Goal: Task Accomplishment & Management: Manage account settings

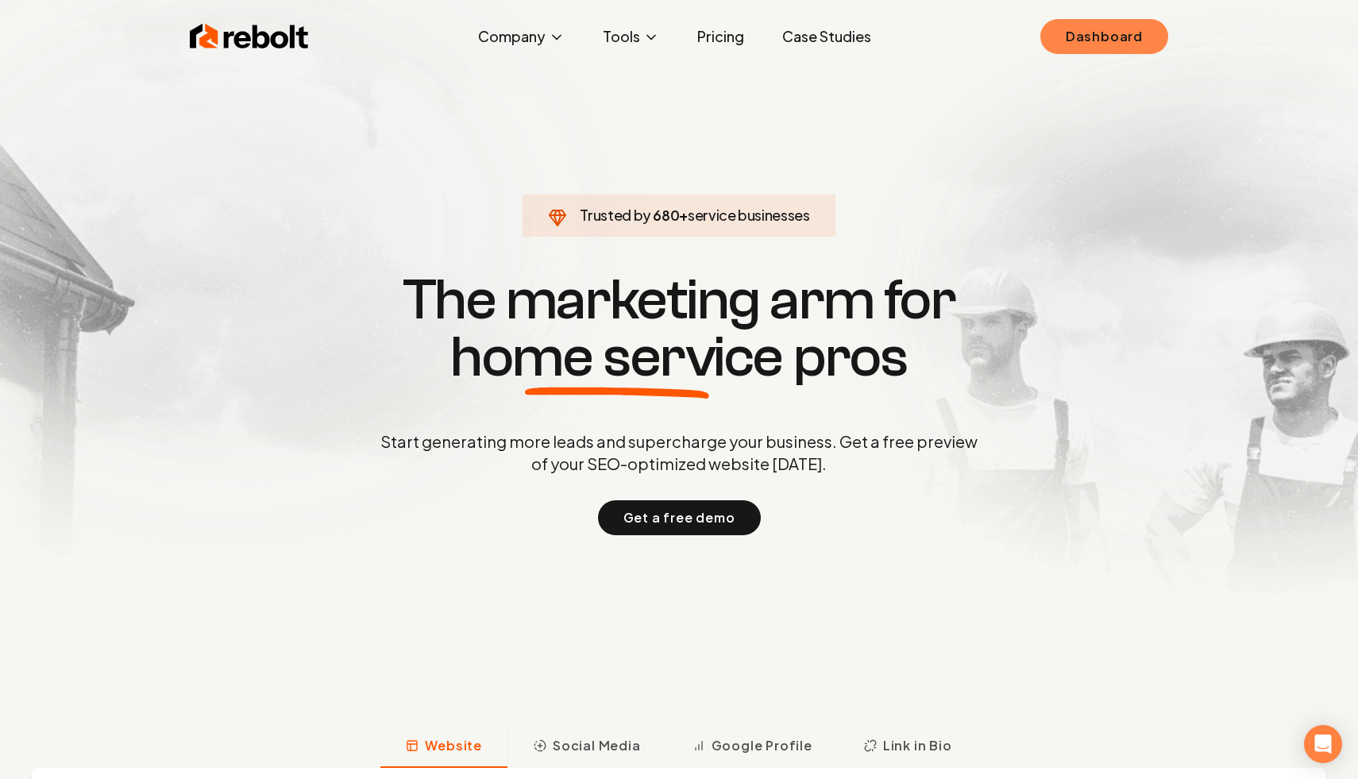
click at [1102, 33] on link "Dashboard" at bounding box center [1104, 36] width 128 height 35
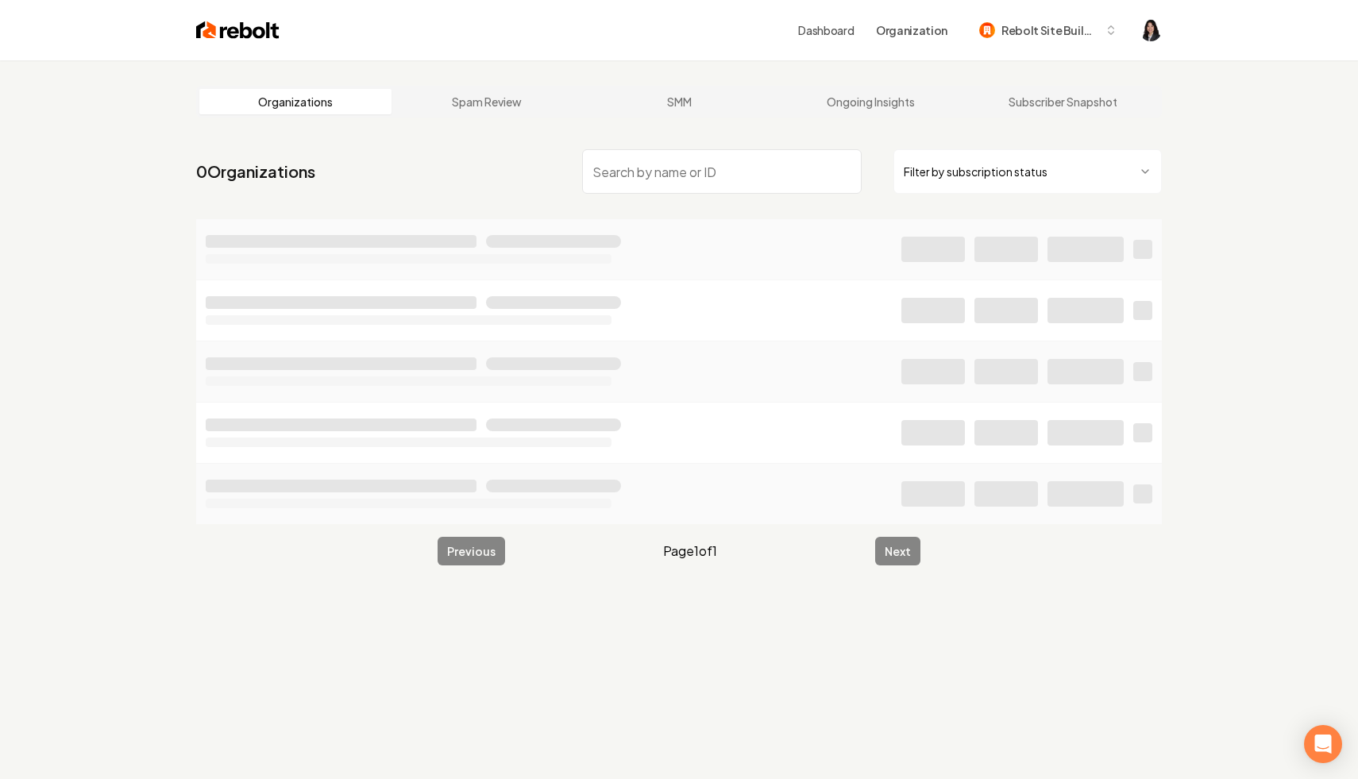
click at [985, 171] on html "Dashboard Organization Rebolt Site Builder Organizations Spam Review SMM Ongoin…" at bounding box center [679, 389] width 1358 height 779
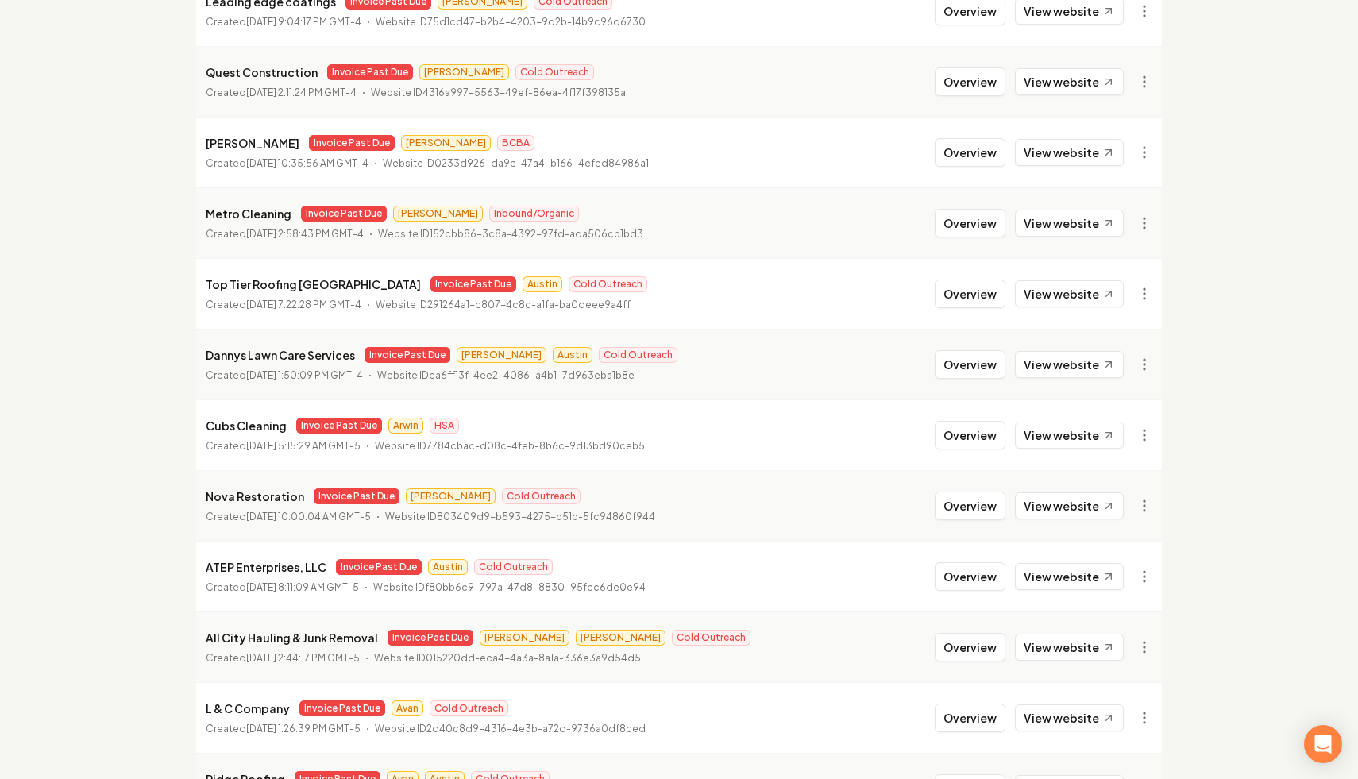
scroll to position [1626, 0]
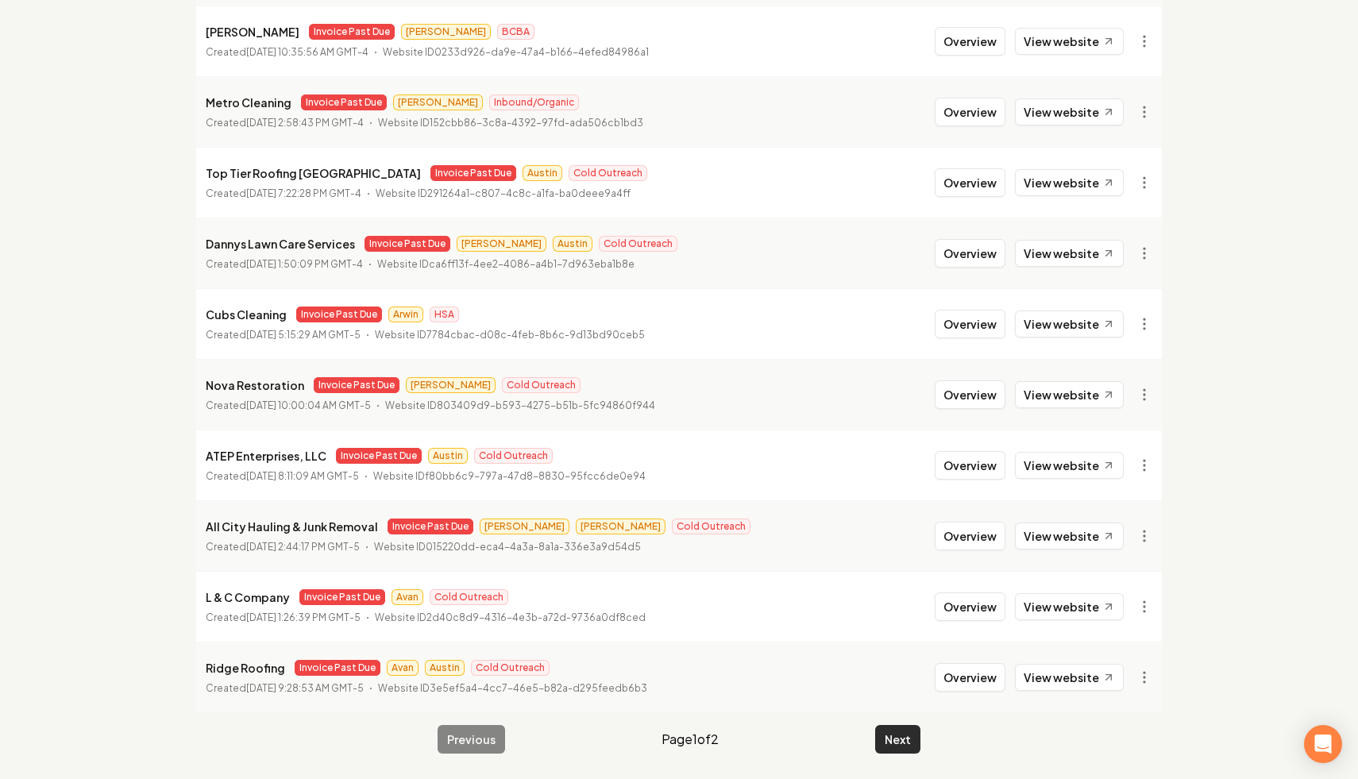
click at [893, 734] on button "Next" at bounding box center [897, 739] width 45 height 29
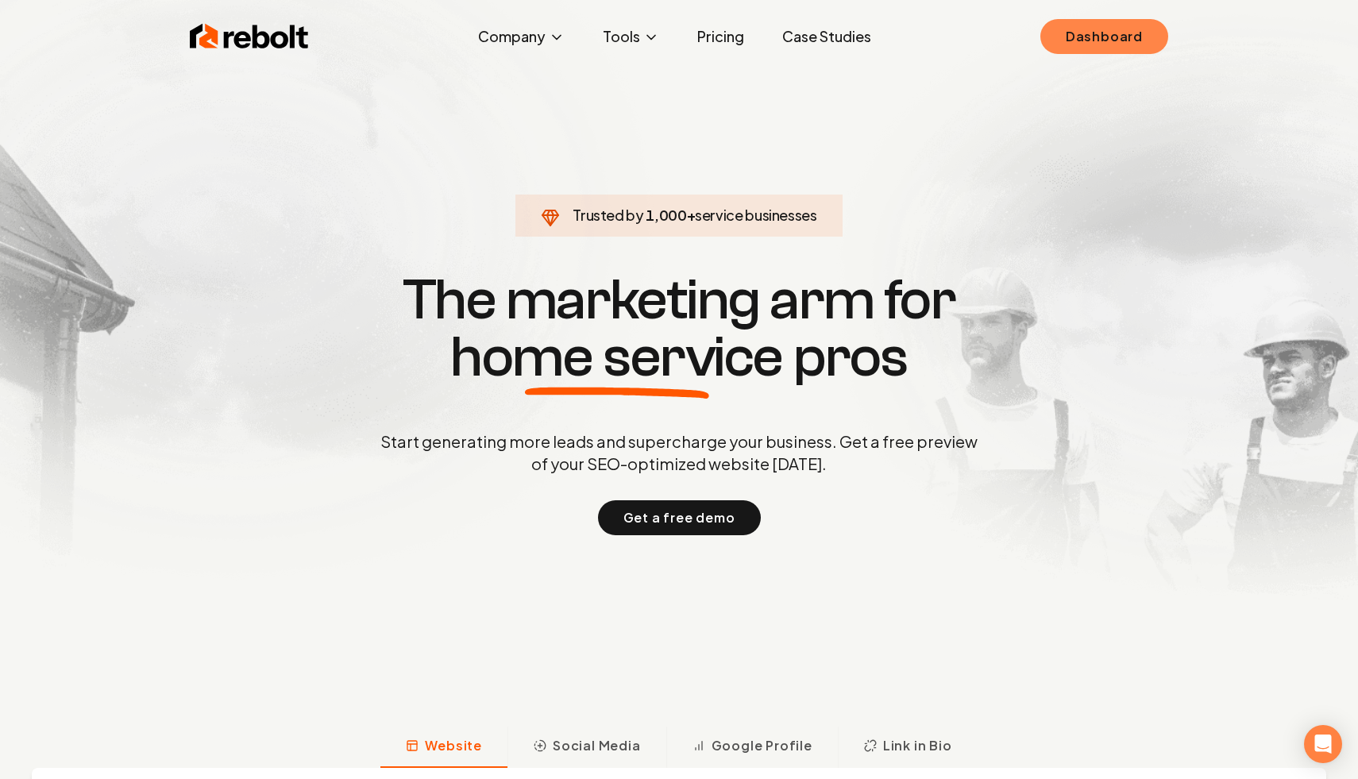
click at [1072, 42] on link "Dashboard" at bounding box center [1104, 36] width 128 height 35
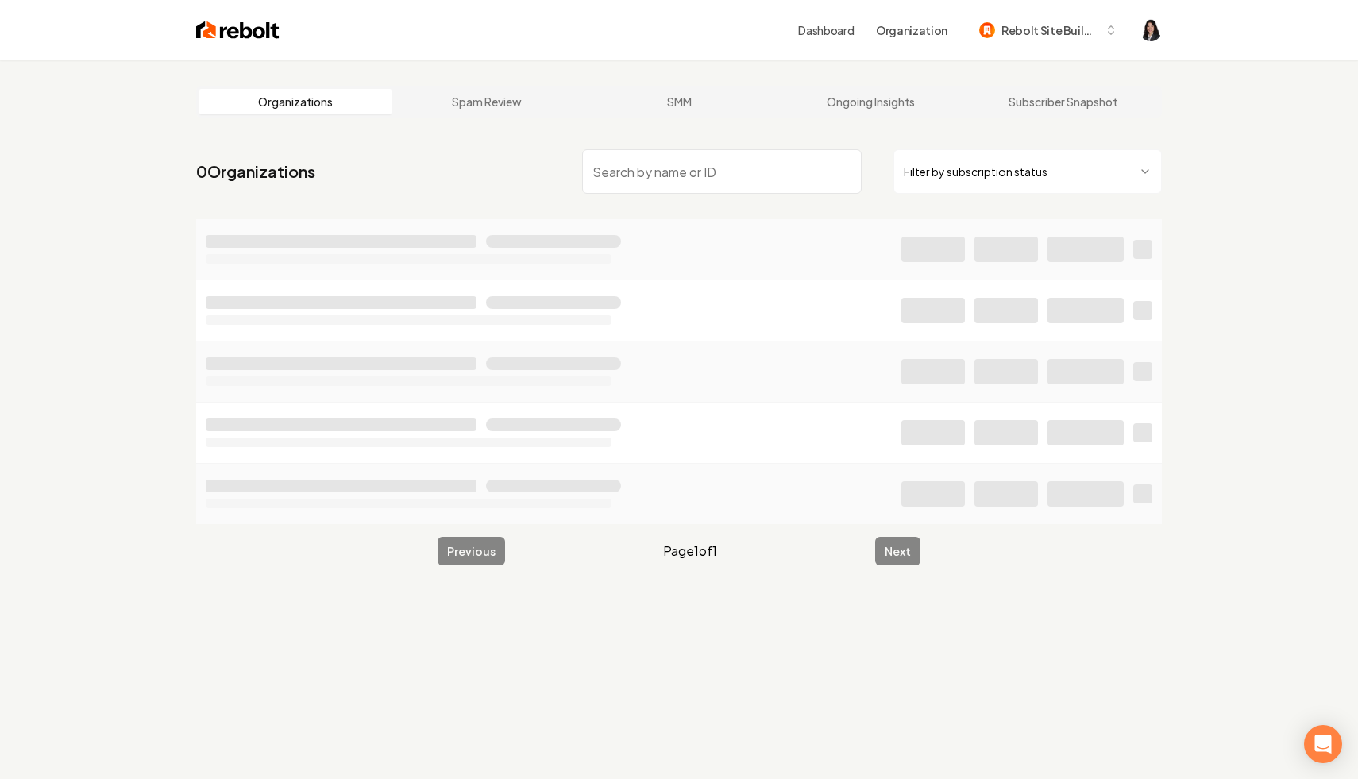
click at [988, 167] on html "Dashboard Organization Rebolt Site Builder Organizations Spam Review SMM Ongoin…" at bounding box center [679, 389] width 1358 height 779
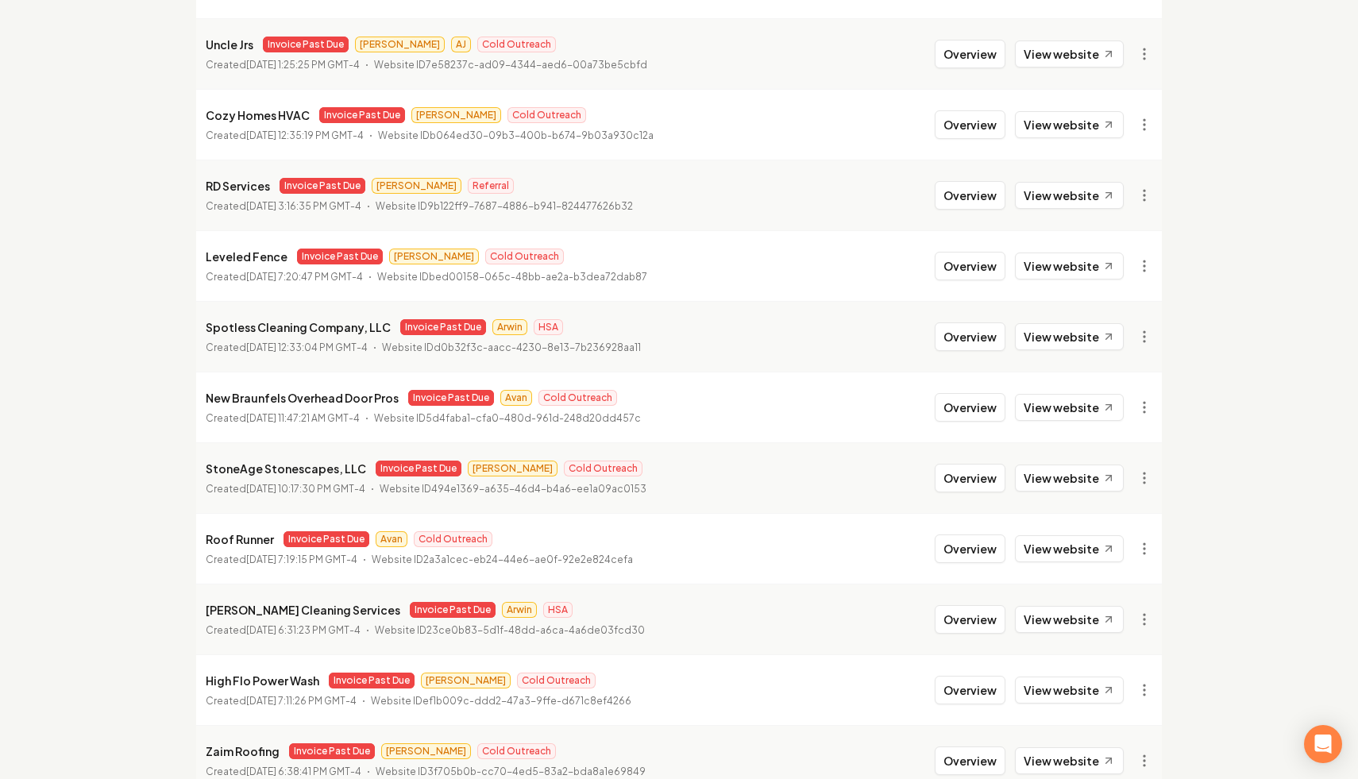
scroll to position [1626, 0]
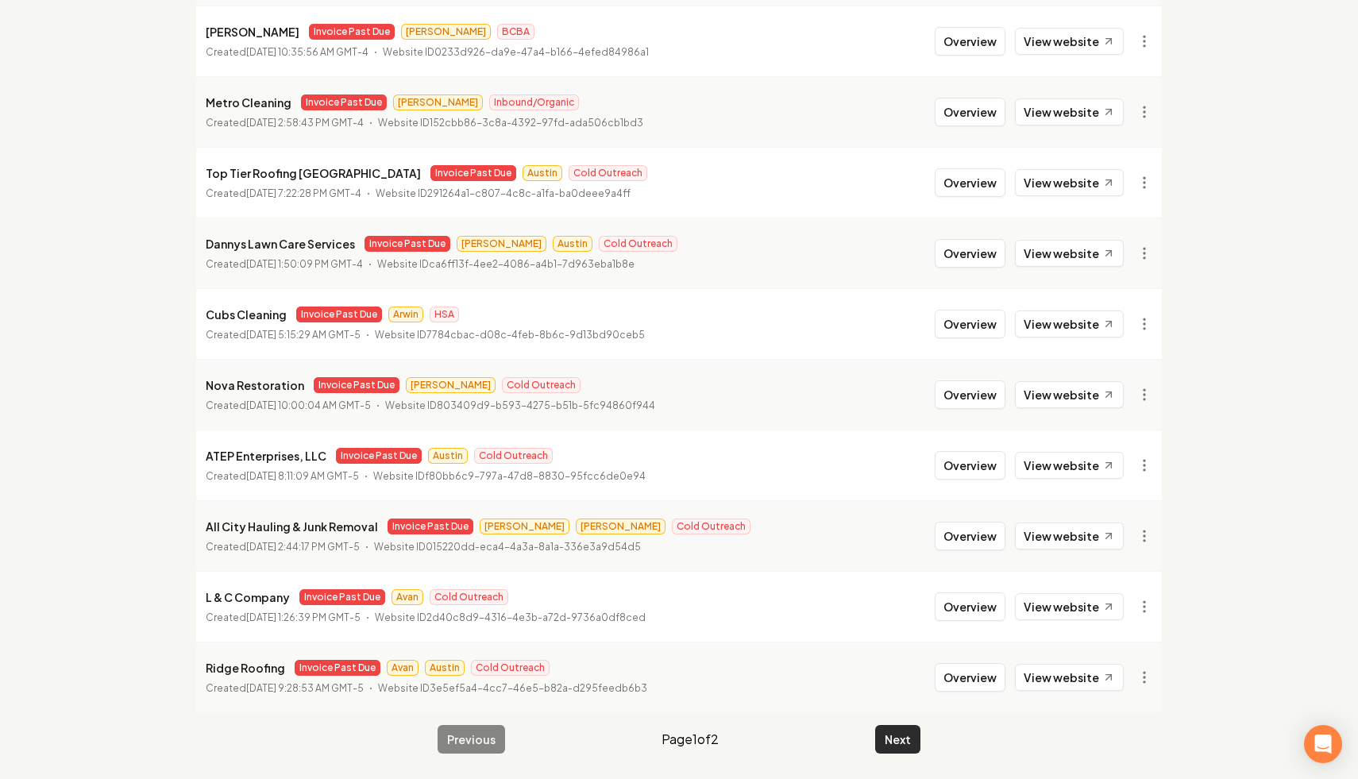
click at [899, 730] on button "Next" at bounding box center [897, 739] width 45 height 29
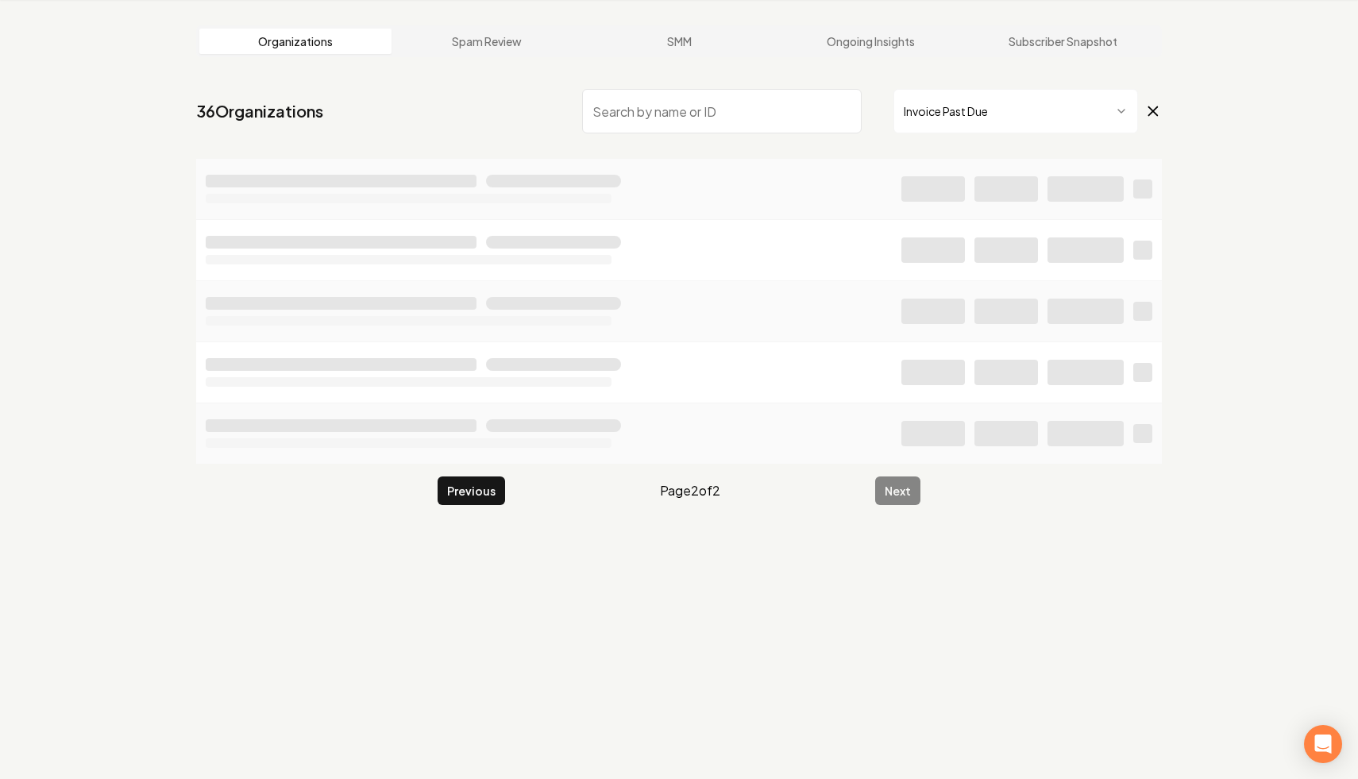
scroll to position [60, 0]
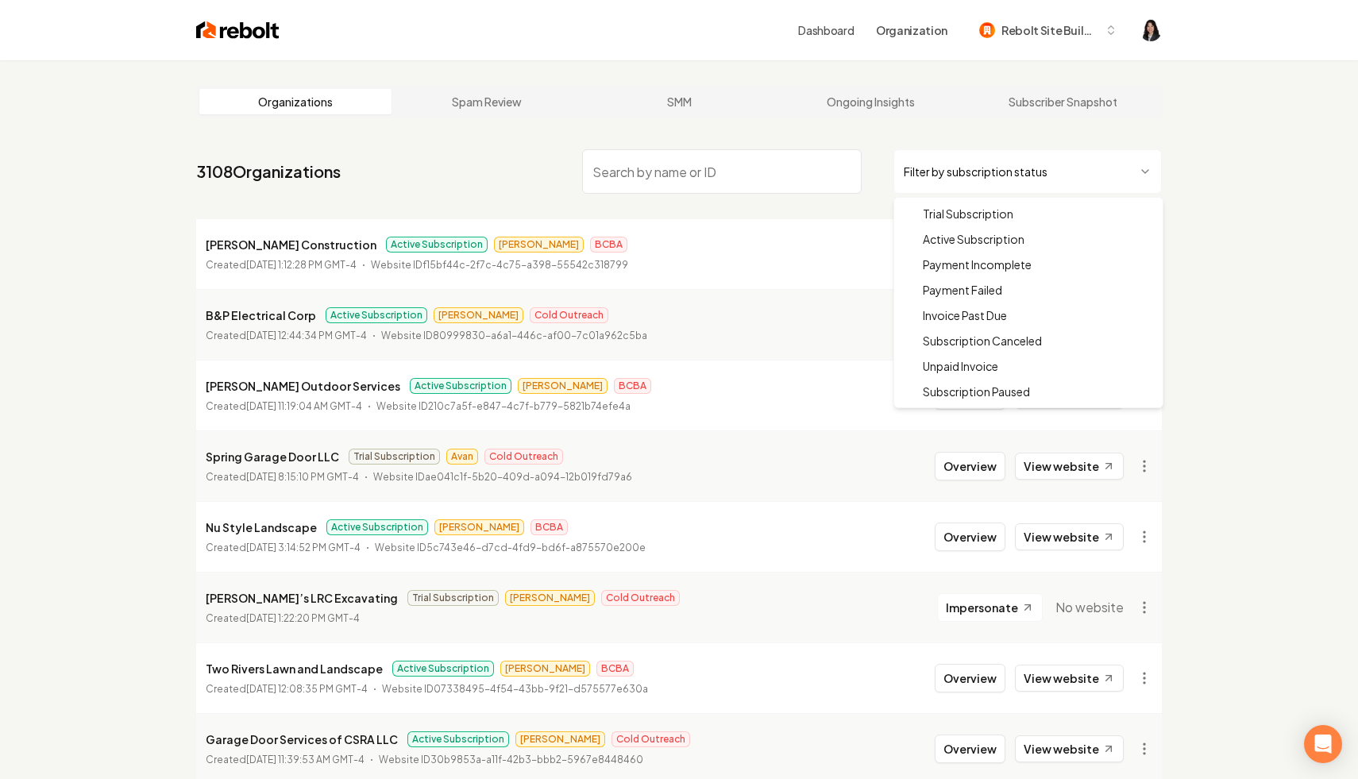
click at [1073, 179] on html "Dashboard Organization Rebolt Site Builder Organizations Spam Review SMM Ongoin…" at bounding box center [679, 389] width 1358 height 779
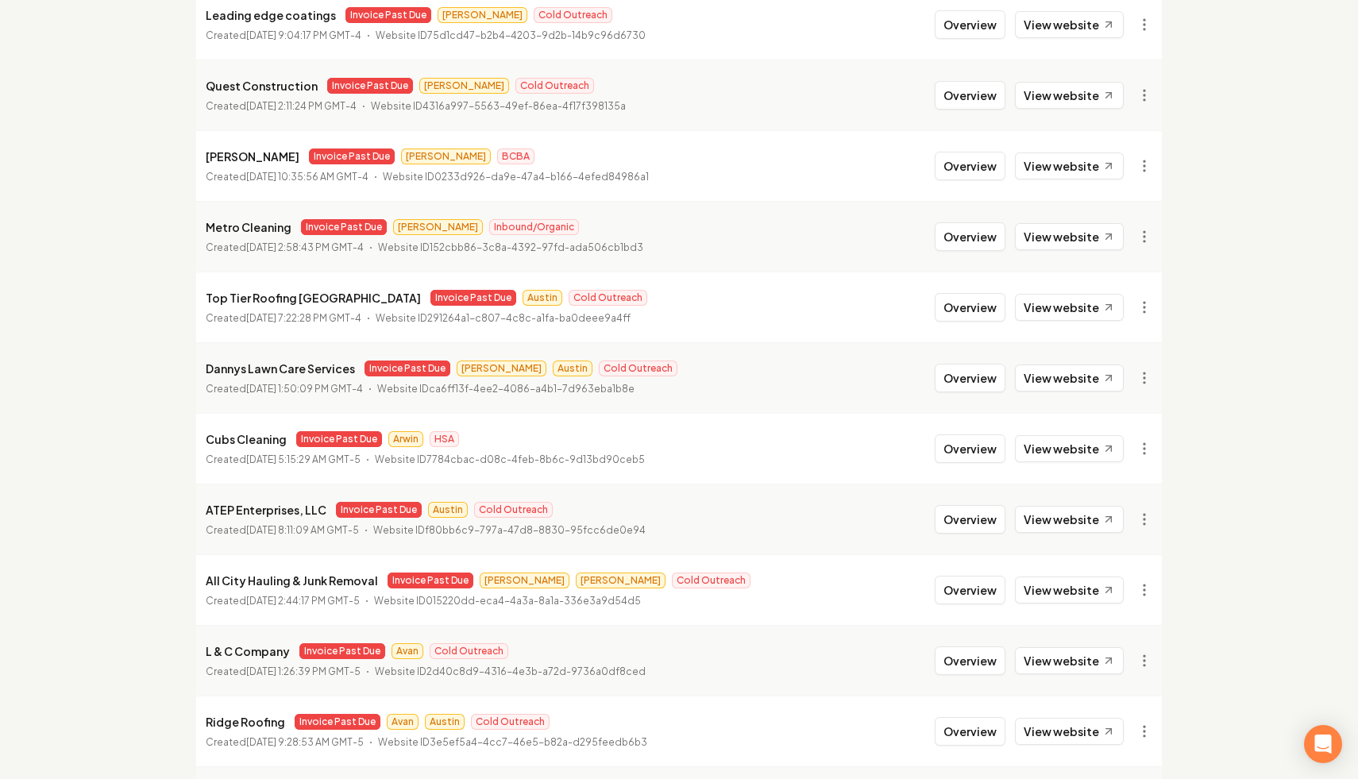
scroll to position [1626, 0]
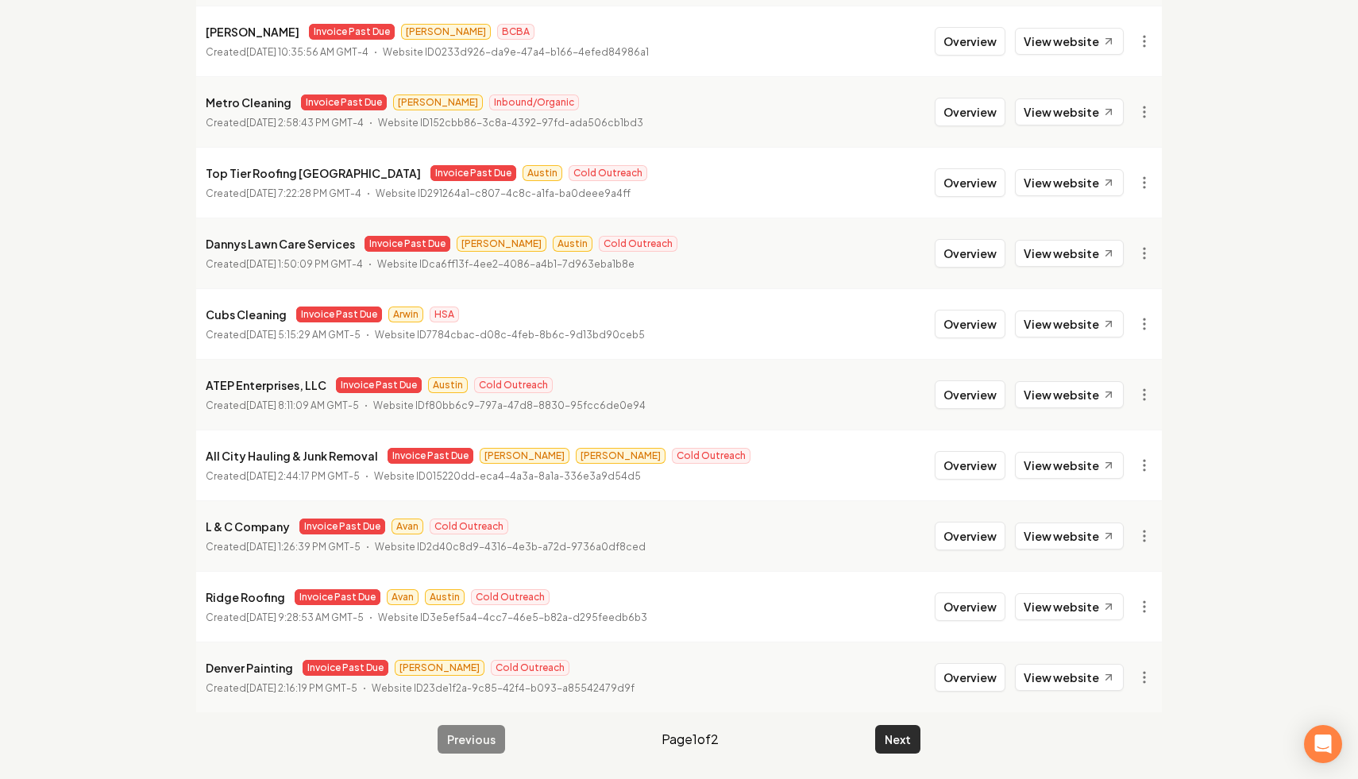
click at [892, 739] on button "Next" at bounding box center [897, 739] width 45 height 29
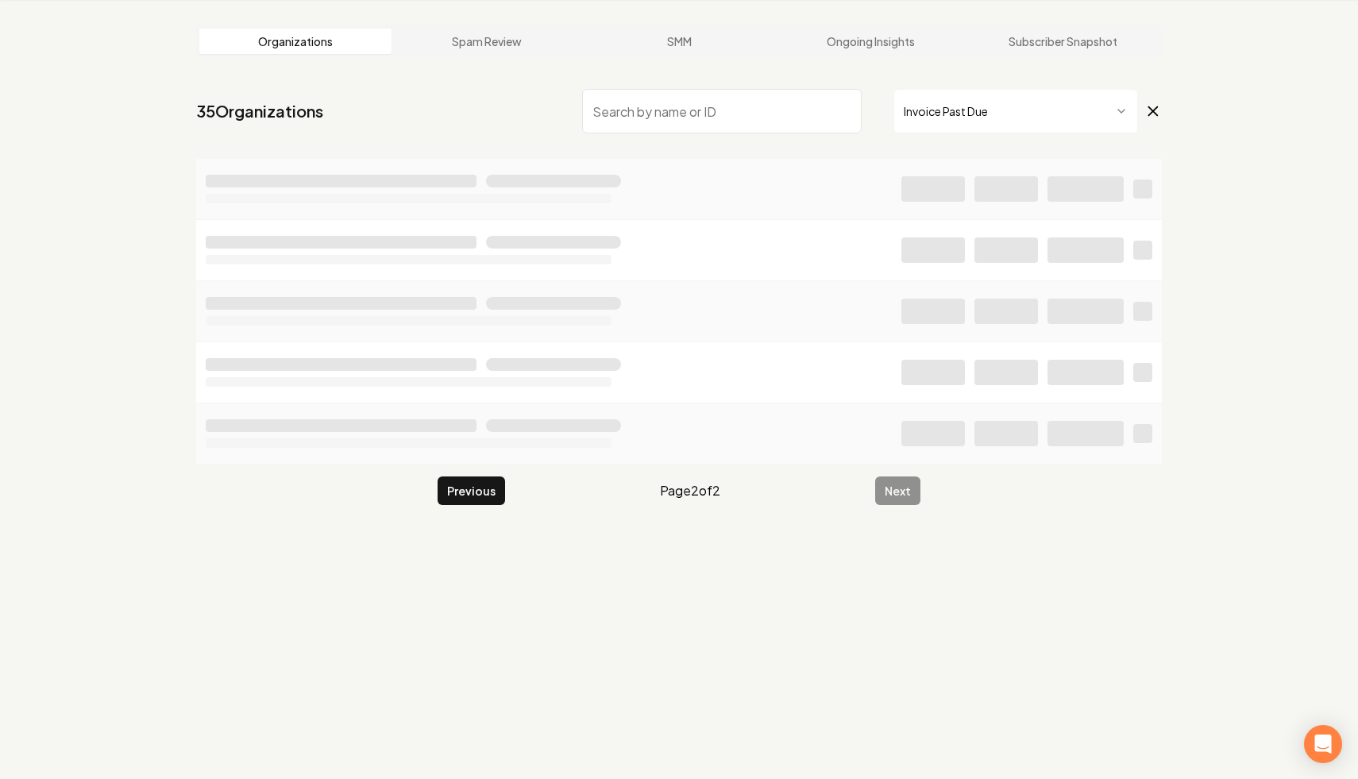
scroll to position [60, 0]
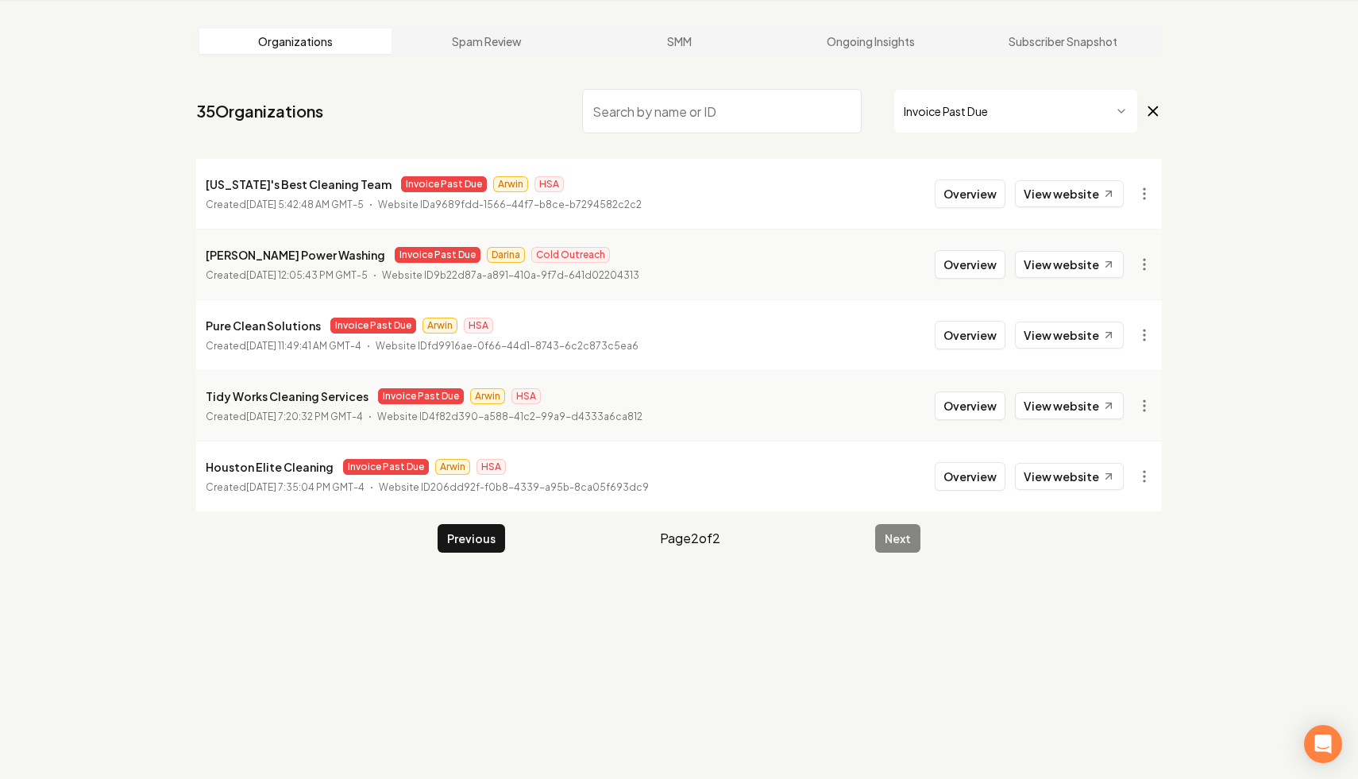
click at [715, 122] on input "search" at bounding box center [721, 111] width 279 height 44
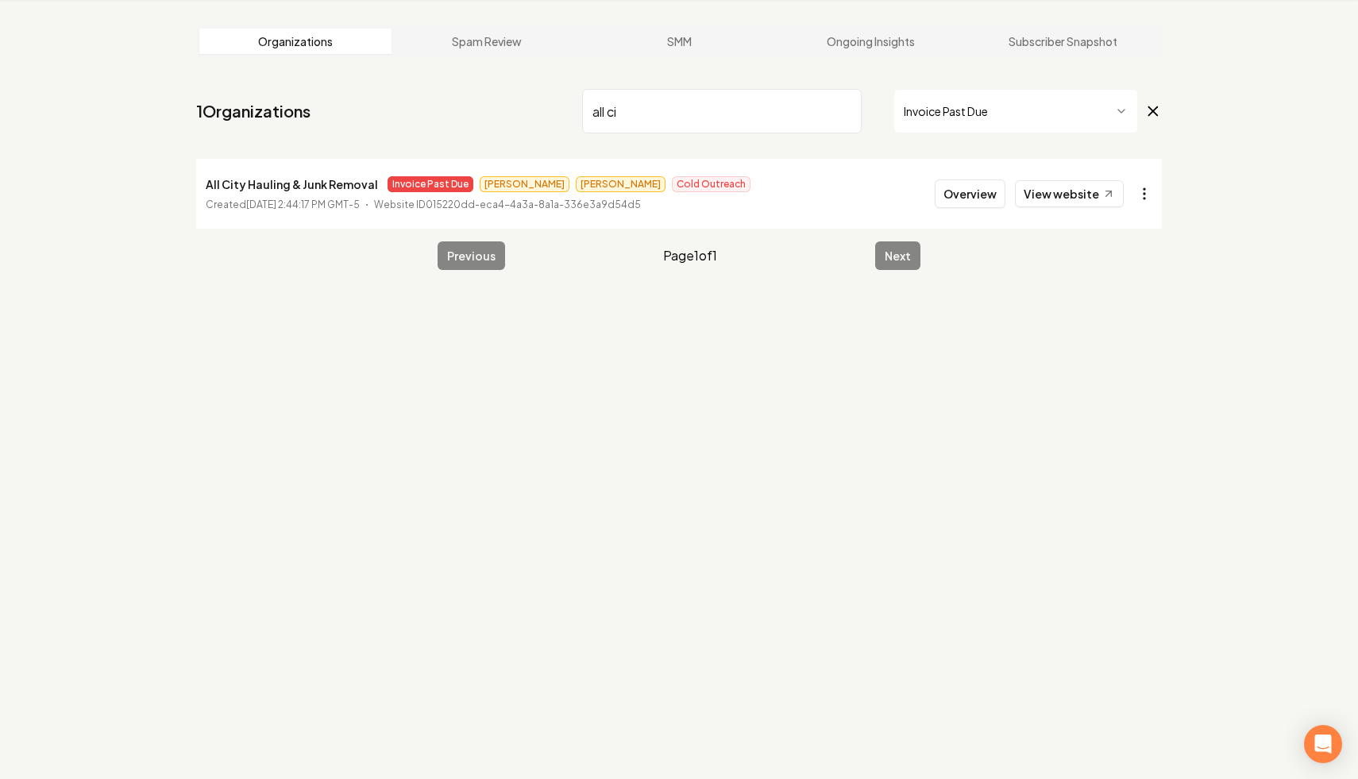
click at [1140, 200] on html "Dashboard Organization Rebolt Site Builder Organizations Spam Review SMM Ongoin…" at bounding box center [679, 329] width 1358 height 779
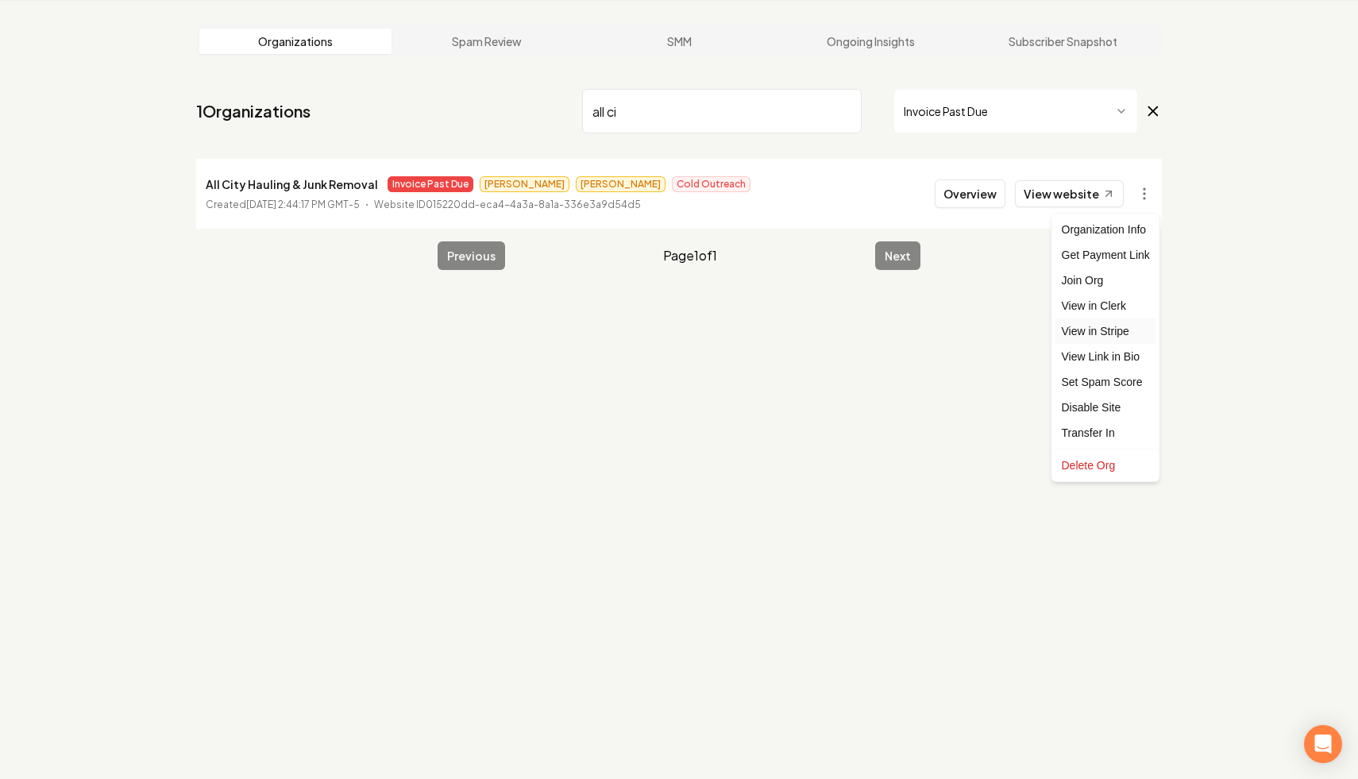
click at [1127, 333] on link "View in Stripe" at bounding box center [1105, 330] width 101 height 25
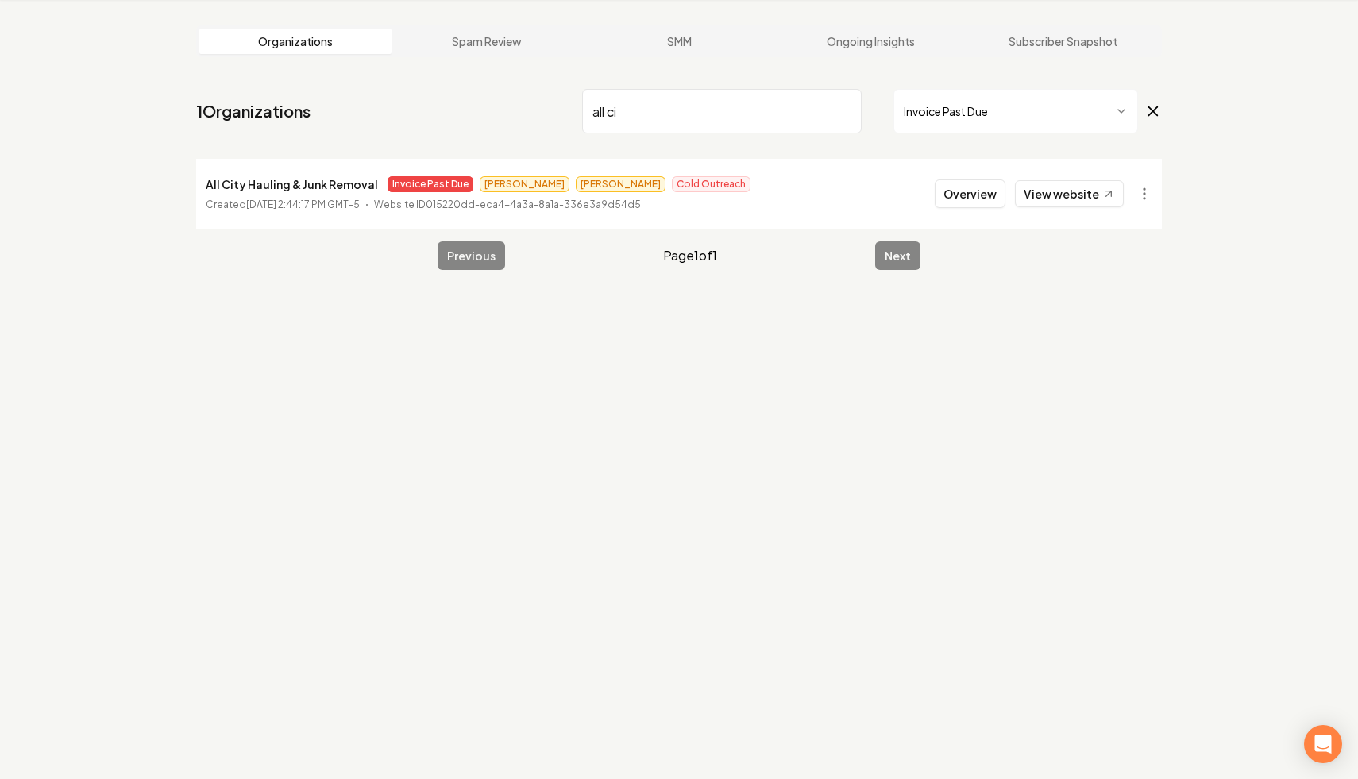
drag, startPoint x: 653, startPoint y: 109, endPoint x: 384, endPoint y: 54, distance: 274.7
click at [384, 54] on main "Organizations Spam Review SMM Ongoing Insights Subscriber Snapshot 1 Organizati…" at bounding box center [679, 147] width 1016 height 295
click at [1139, 191] on html "Dashboard Organization Rebolt Site Builder Organizations Spam Review SMM Ongoin…" at bounding box center [679, 329] width 1358 height 779
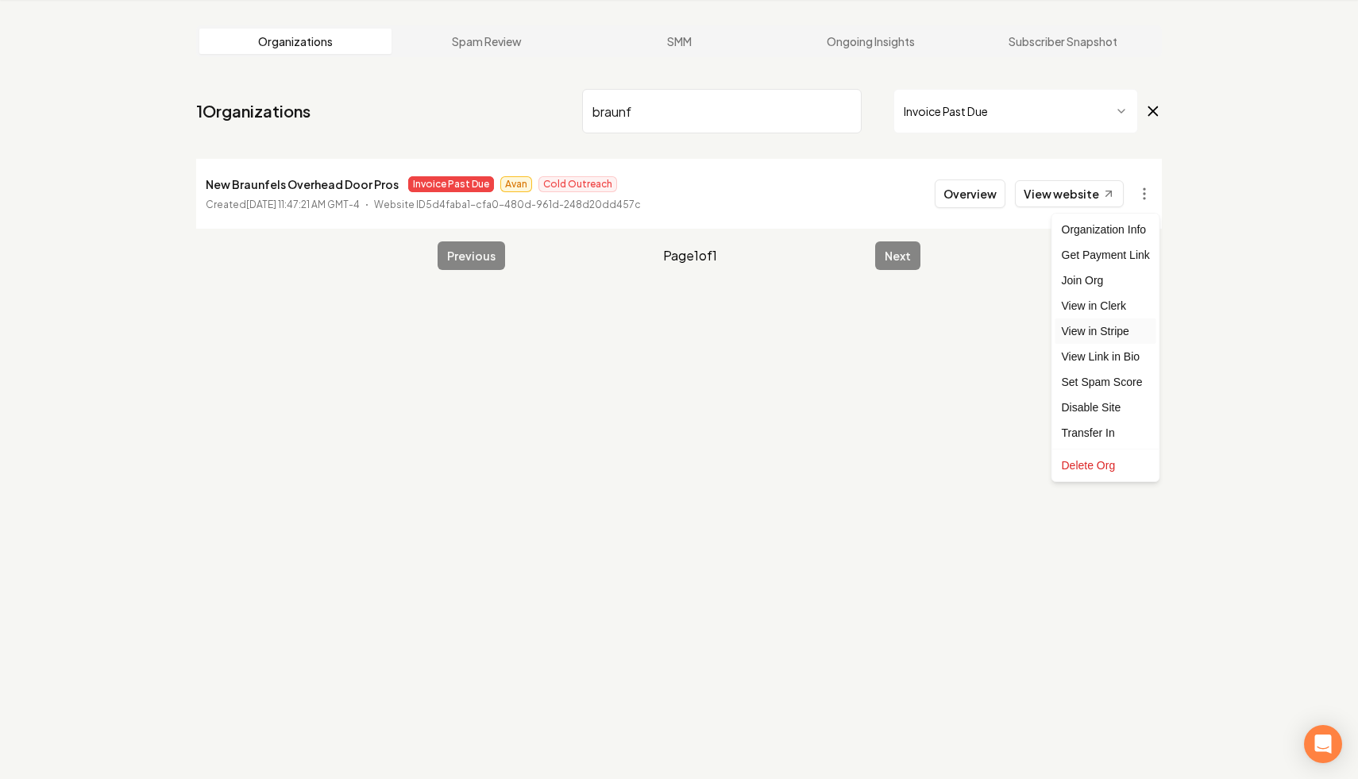
click at [1127, 334] on link "View in Stripe" at bounding box center [1105, 330] width 101 height 25
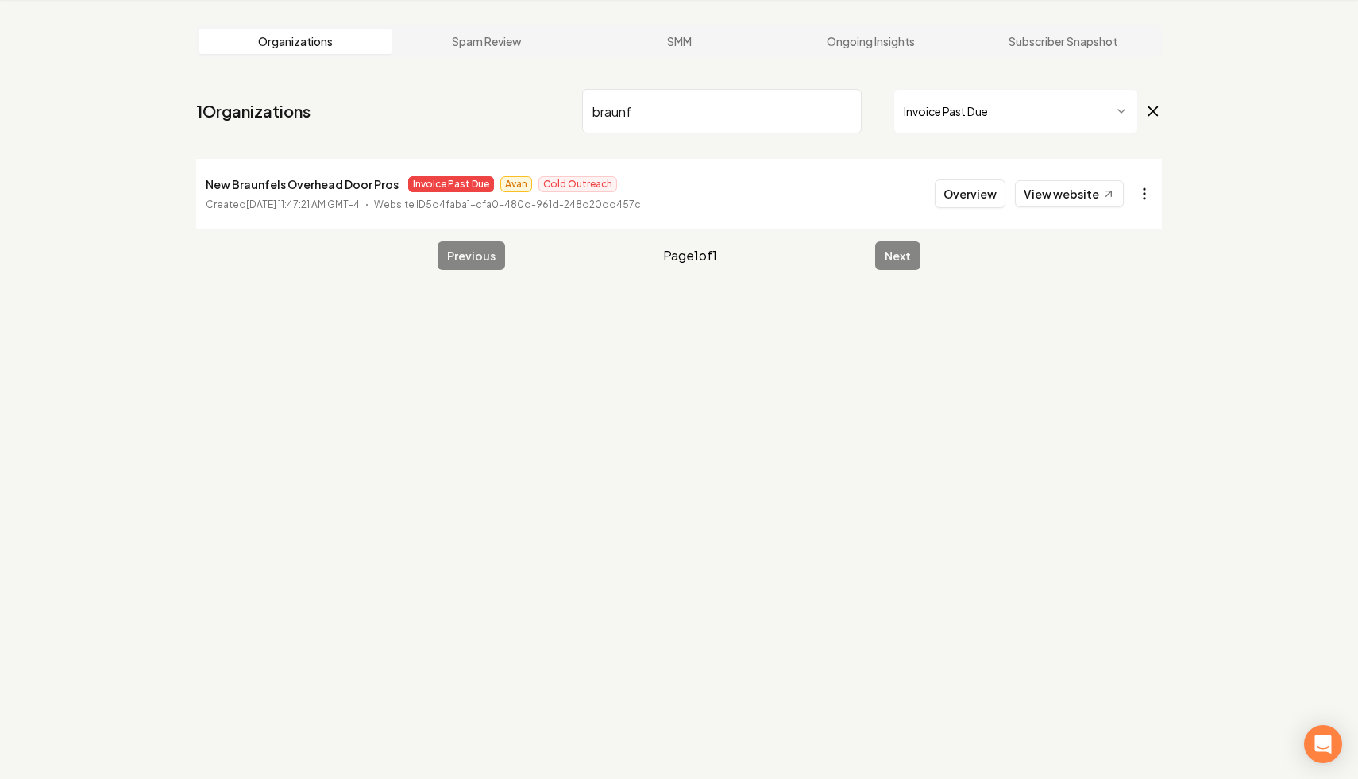
click at [1133, 189] on html "Dashboard Organization Rebolt Site Builder Organizations Spam Review SMM Ongoin…" at bounding box center [679, 329] width 1358 height 779
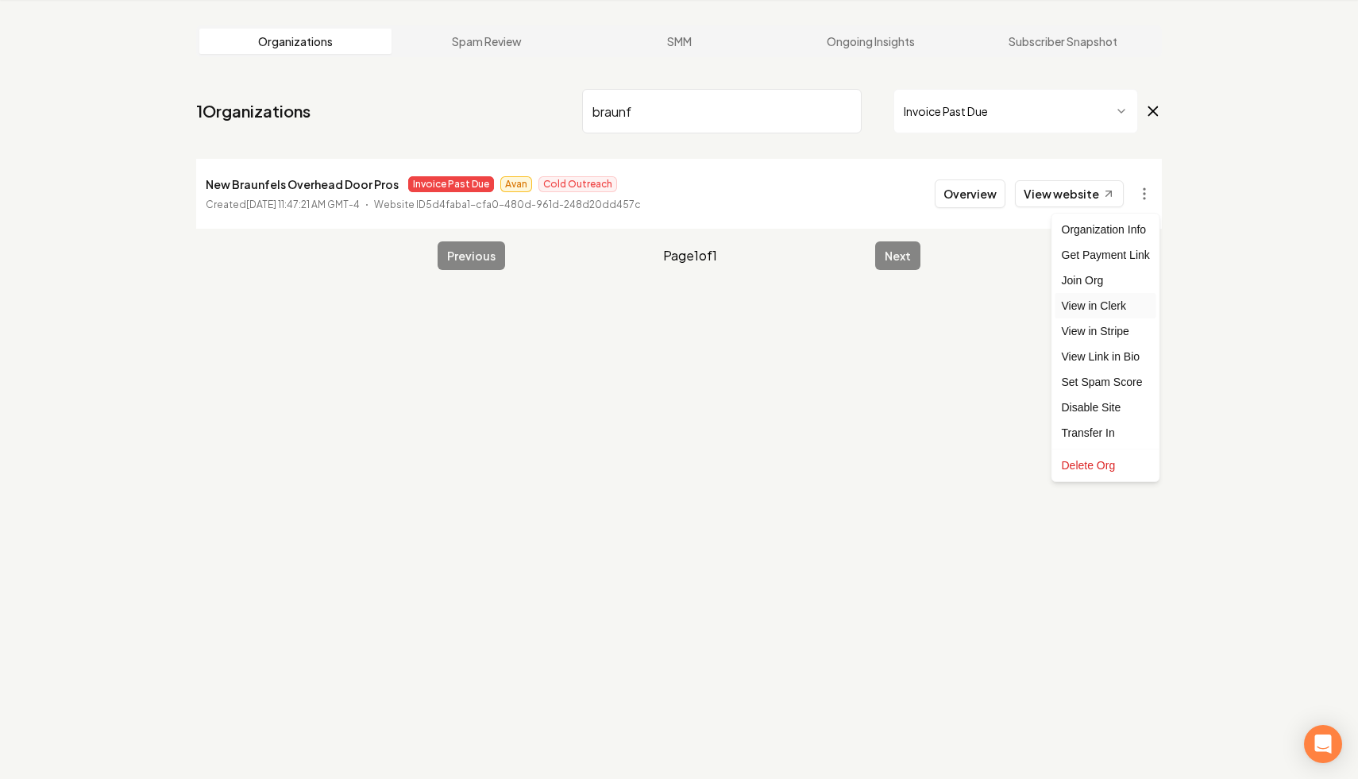
click at [1131, 307] on link "View in Clerk" at bounding box center [1105, 305] width 101 height 25
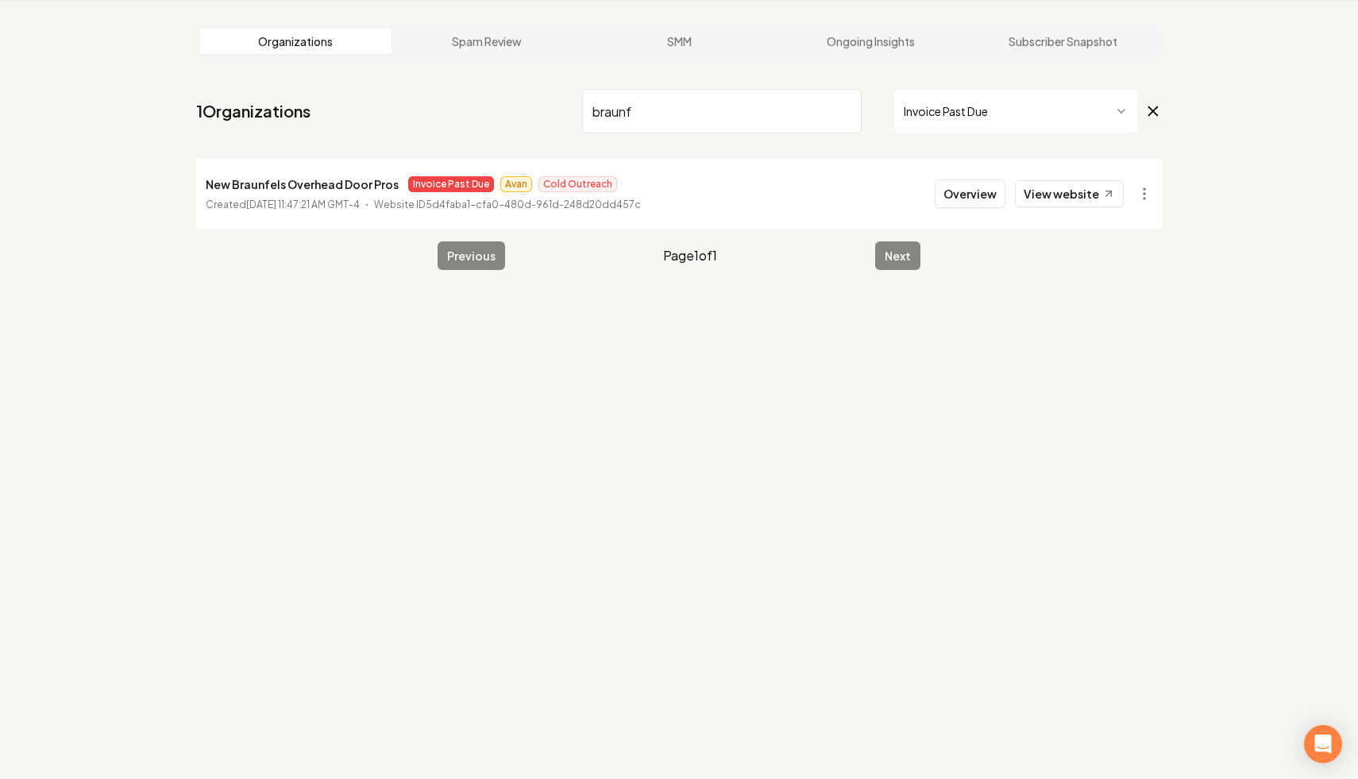
drag, startPoint x: 703, startPoint y: 110, endPoint x: 493, endPoint y: 77, distance: 212.9
click at [493, 77] on main "Organizations Spam Review SMM Ongoing Insights Subscriber Snapshot 1 Organizati…" at bounding box center [679, 147] width 1016 height 295
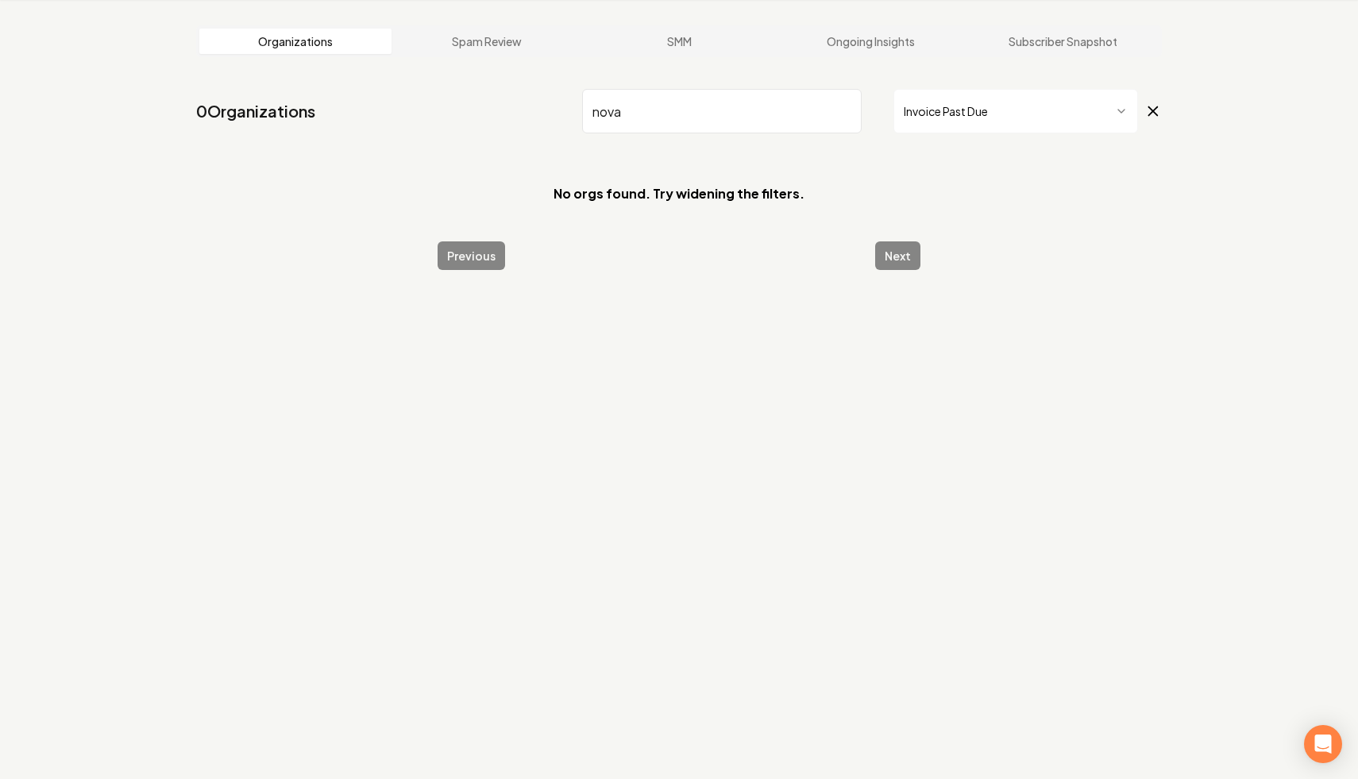
drag, startPoint x: 653, startPoint y: 118, endPoint x: 419, endPoint y: 63, distance: 240.5
click at [419, 63] on main "Organizations Spam Review SMM Ongoing Insights Subscriber Snapshot 0 Organizati…" at bounding box center [679, 147] width 1016 height 295
type input "s"
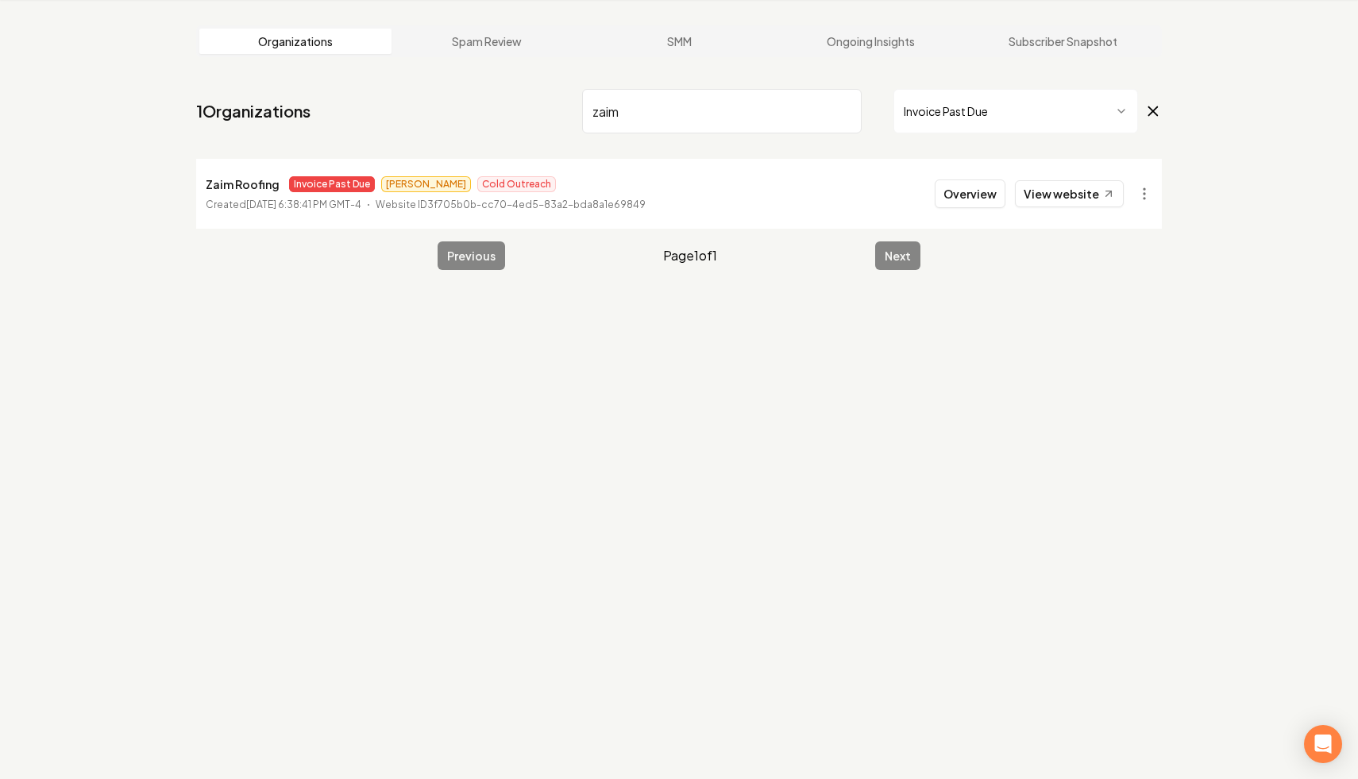
type input "zaim"
click at [841, 110] on input "zaim" at bounding box center [721, 111] width 279 height 44
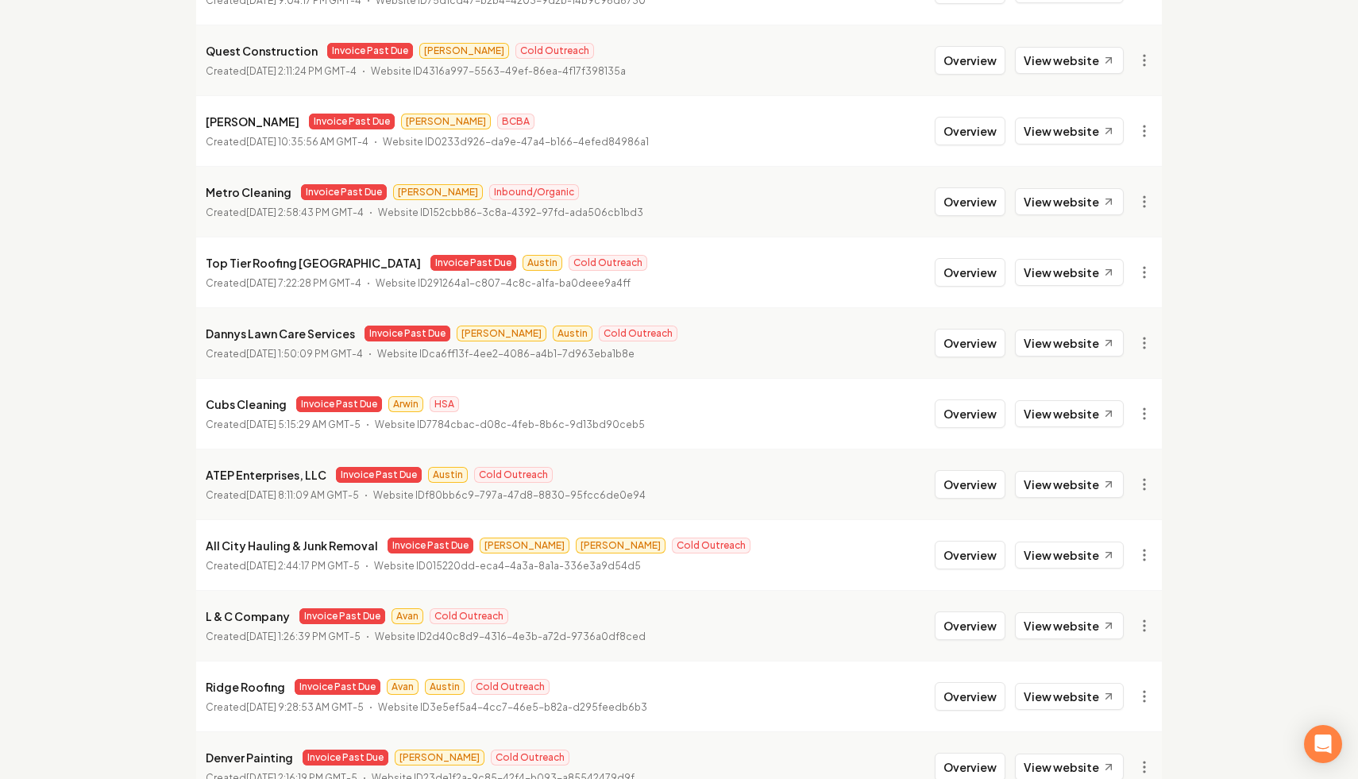
scroll to position [1626, 0]
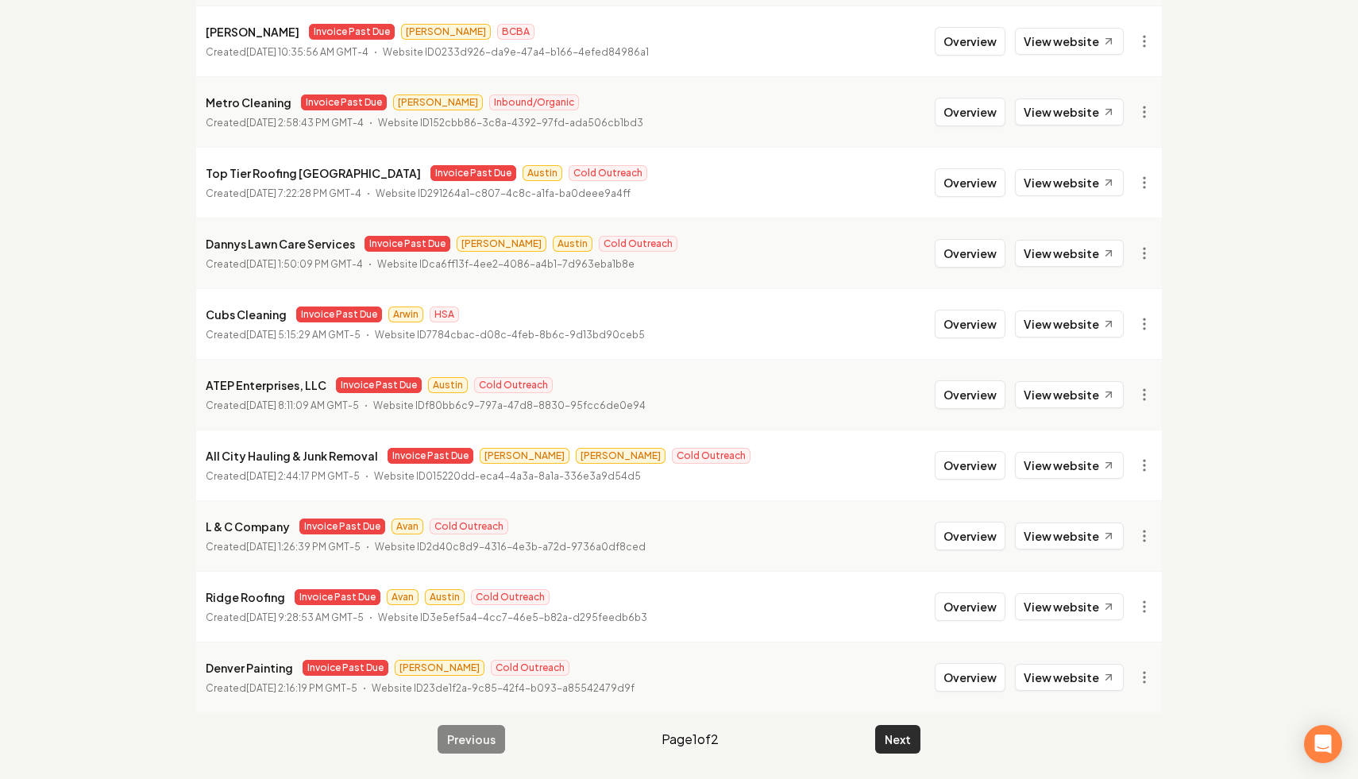
click at [901, 747] on button "Next" at bounding box center [897, 739] width 45 height 29
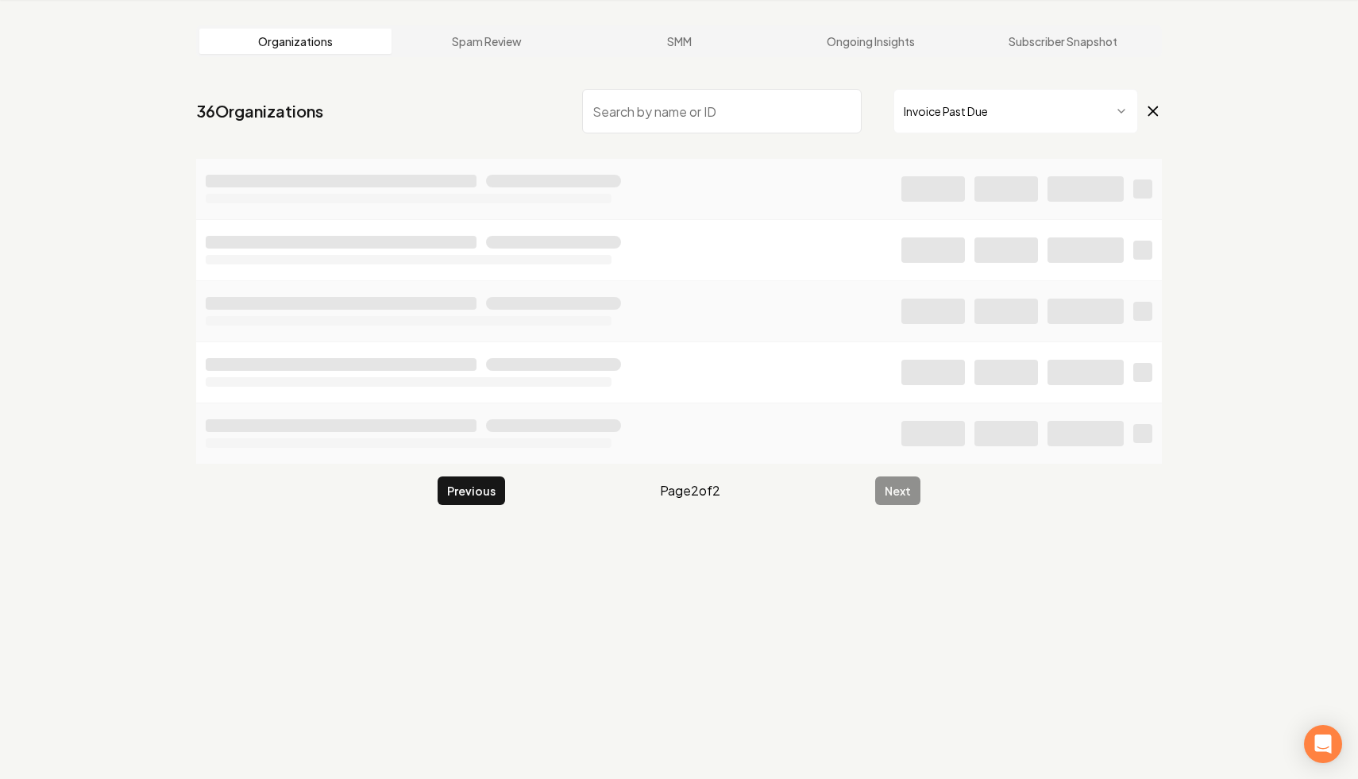
scroll to position [60, 0]
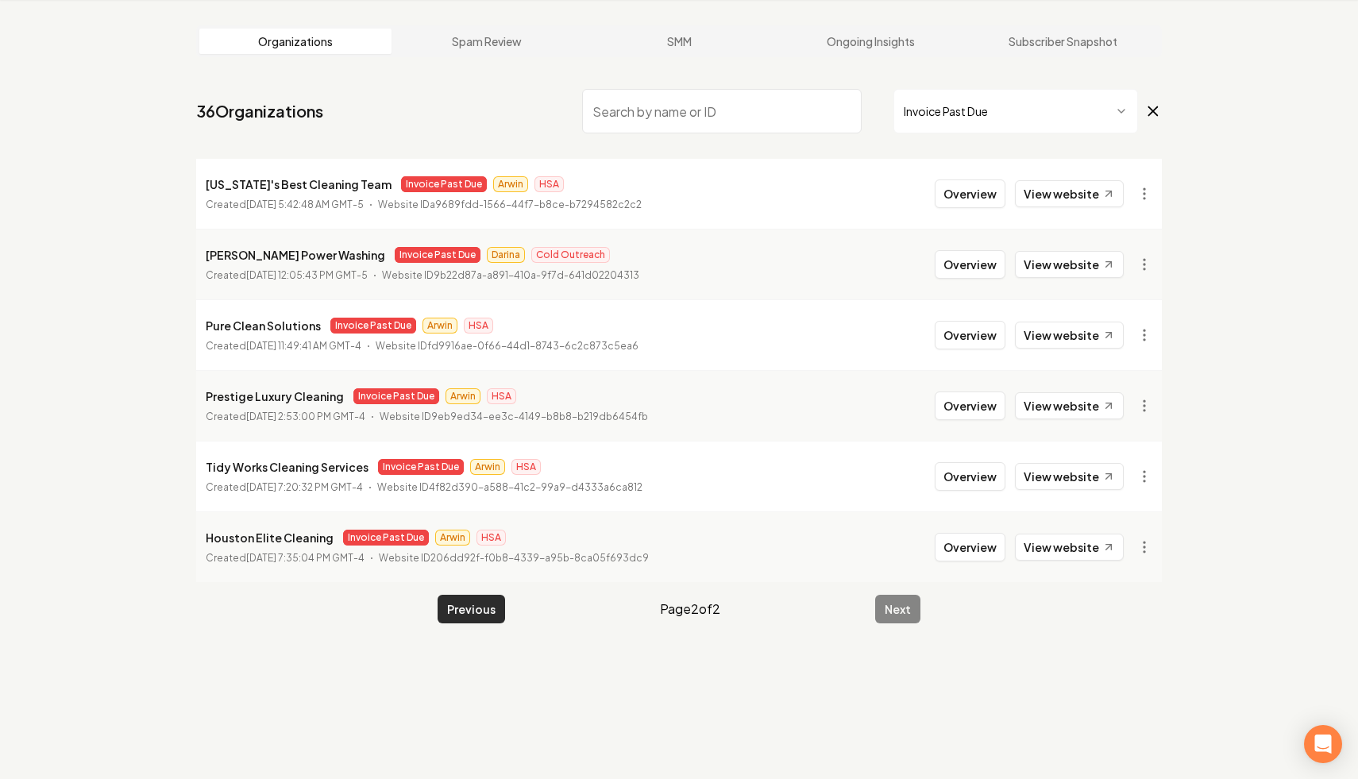
click at [459, 611] on button "Previous" at bounding box center [470, 609] width 67 height 29
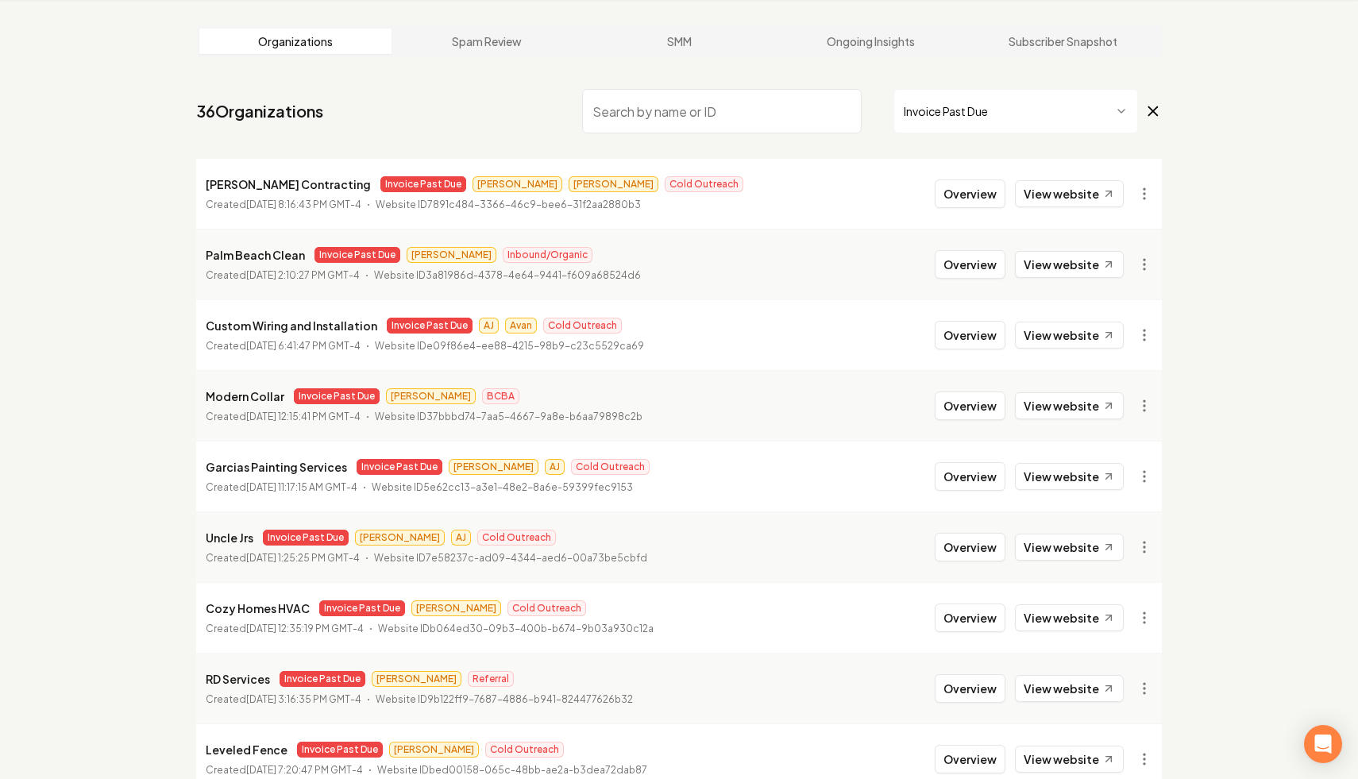
click at [673, 111] on input "search" at bounding box center [721, 111] width 279 height 44
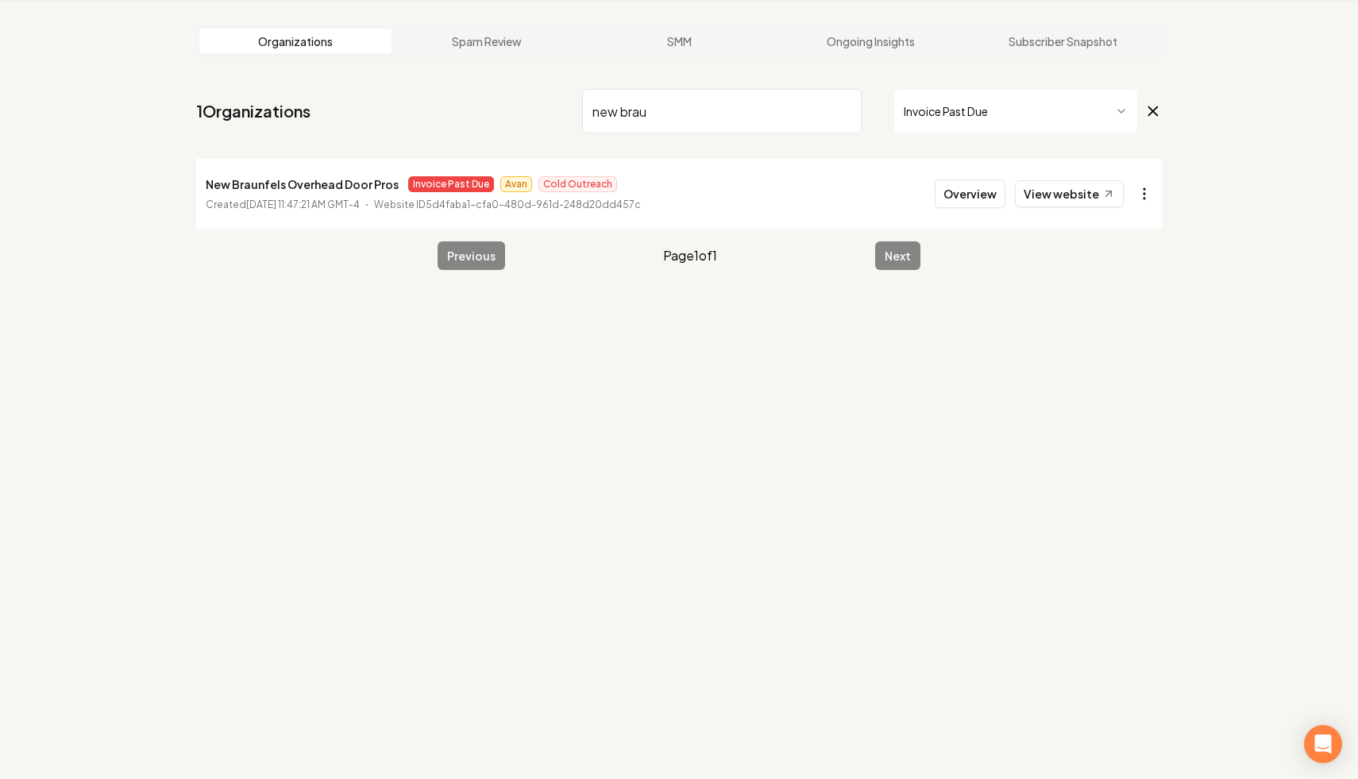
type input "new brau"
click at [1149, 198] on html "Dashboard Organization Rebolt Site Builder Organizations Spam Review SMM Ongoin…" at bounding box center [679, 329] width 1358 height 779
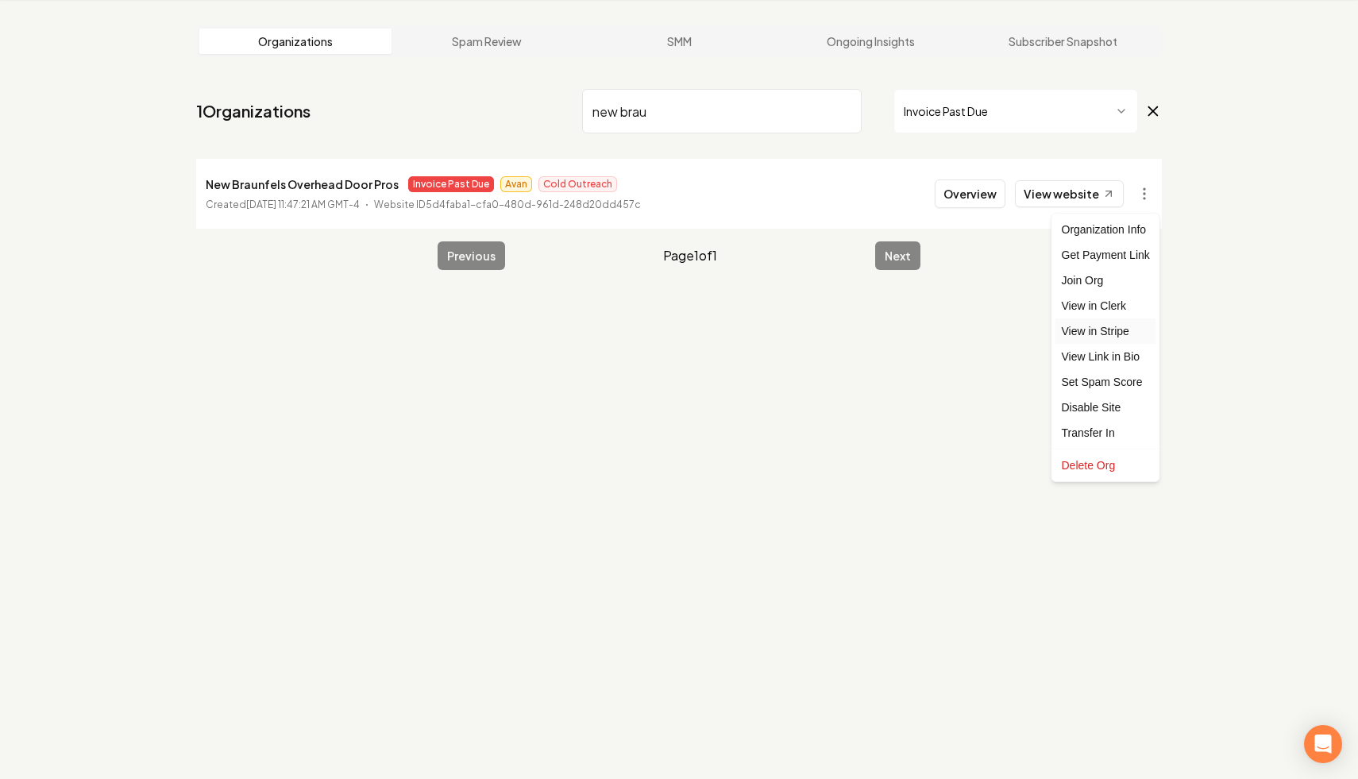
click at [1125, 337] on link "View in Stripe" at bounding box center [1105, 330] width 101 height 25
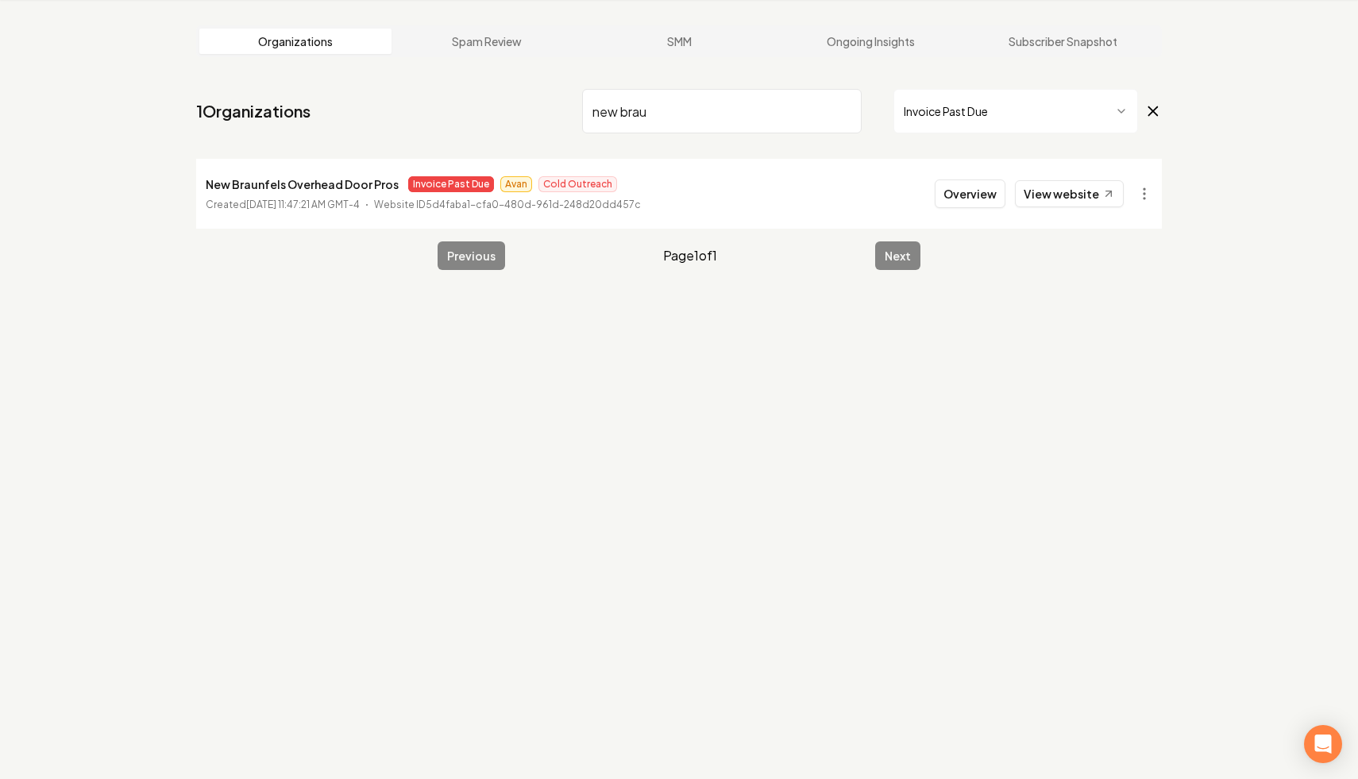
click at [1146, 114] on icon at bounding box center [1152, 111] width 17 height 19
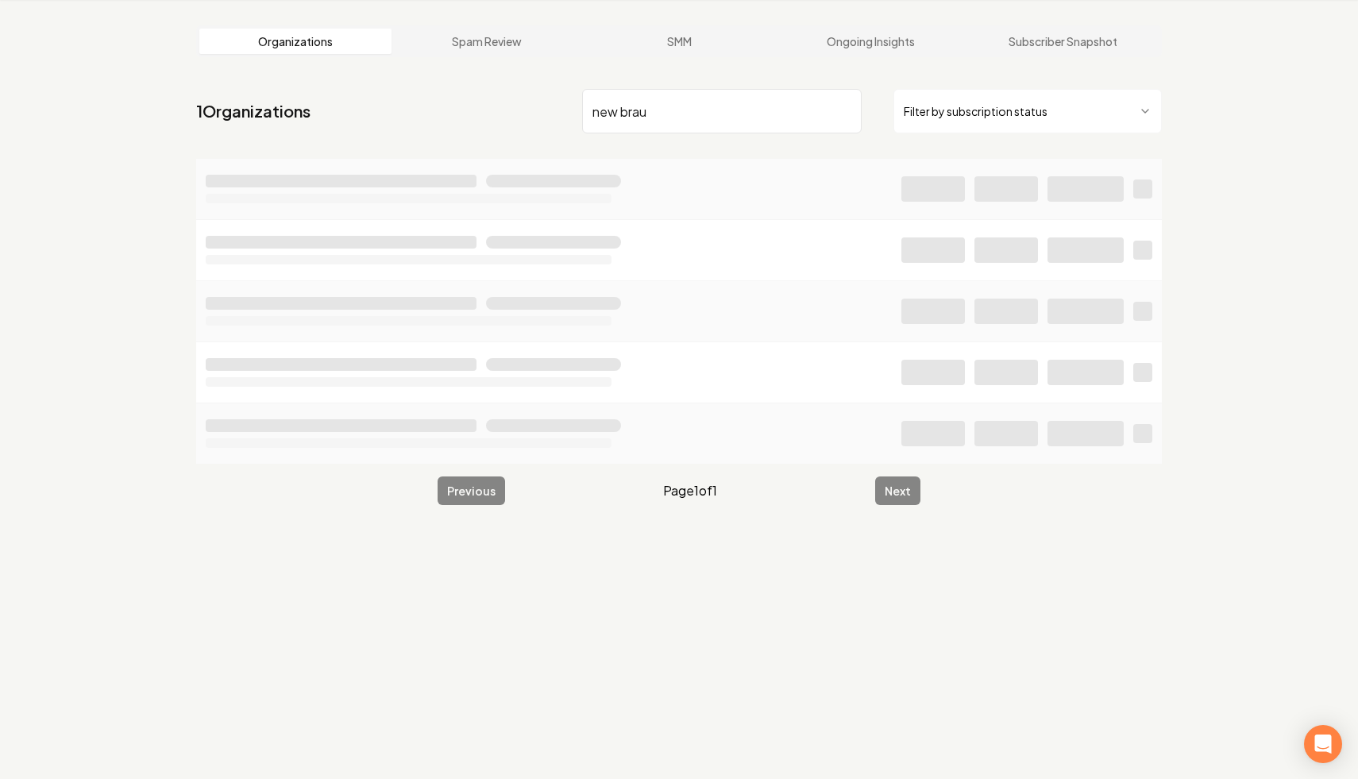
drag, startPoint x: 678, startPoint y: 117, endPoint x: 616, endPoint y: 134, distance: 64.3
click at [616, 134] on nav "1 Organizations new brau Filter by subscription status" at bounding box center [678, 118] width 965 height 70
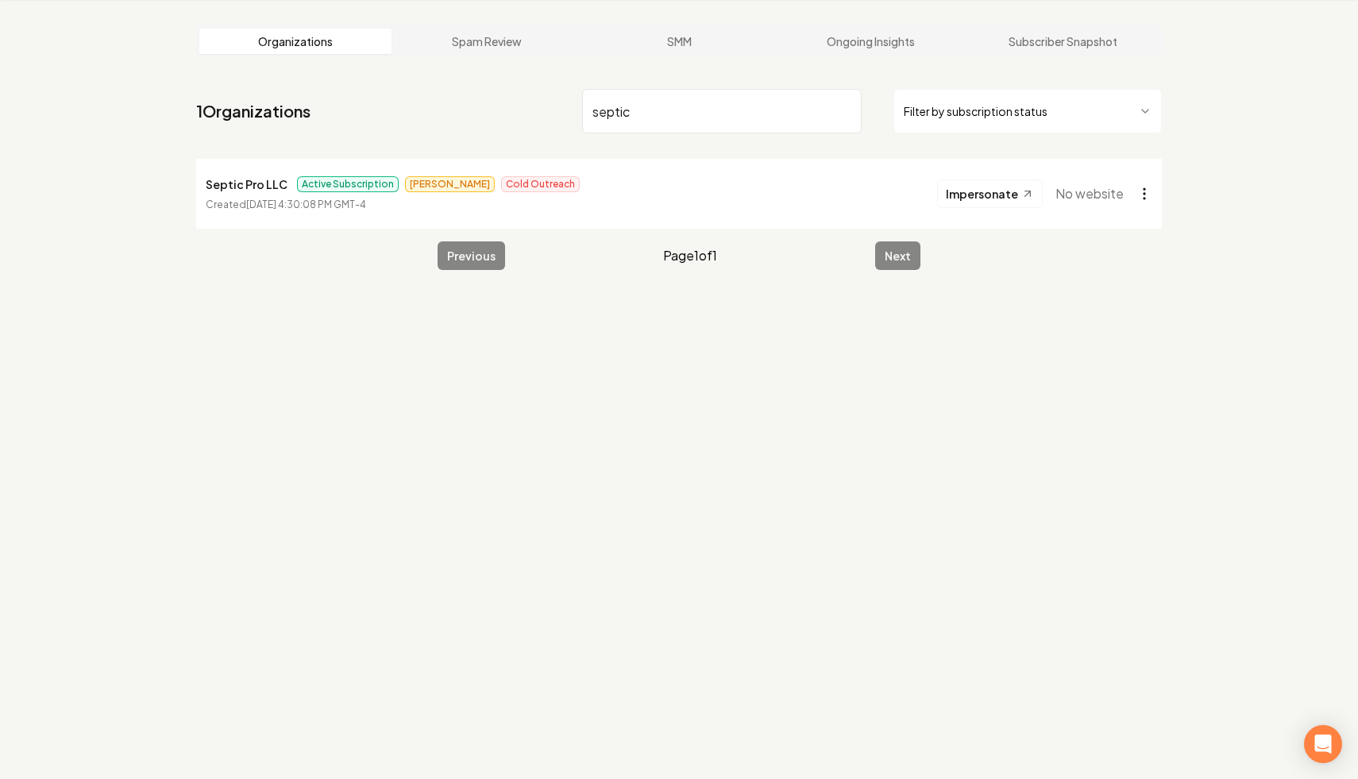
type input "septic"
click at [1137, 197] on html "Dashboard Organization Rebolt Site Builder Organizations Spam Review SMM Ongoin…" at bounding box center [679, 329] width 1358 height 779
click at [1108, 330] on link "View in Stripe" at bounding box center [1105, 330] width 101 height 25
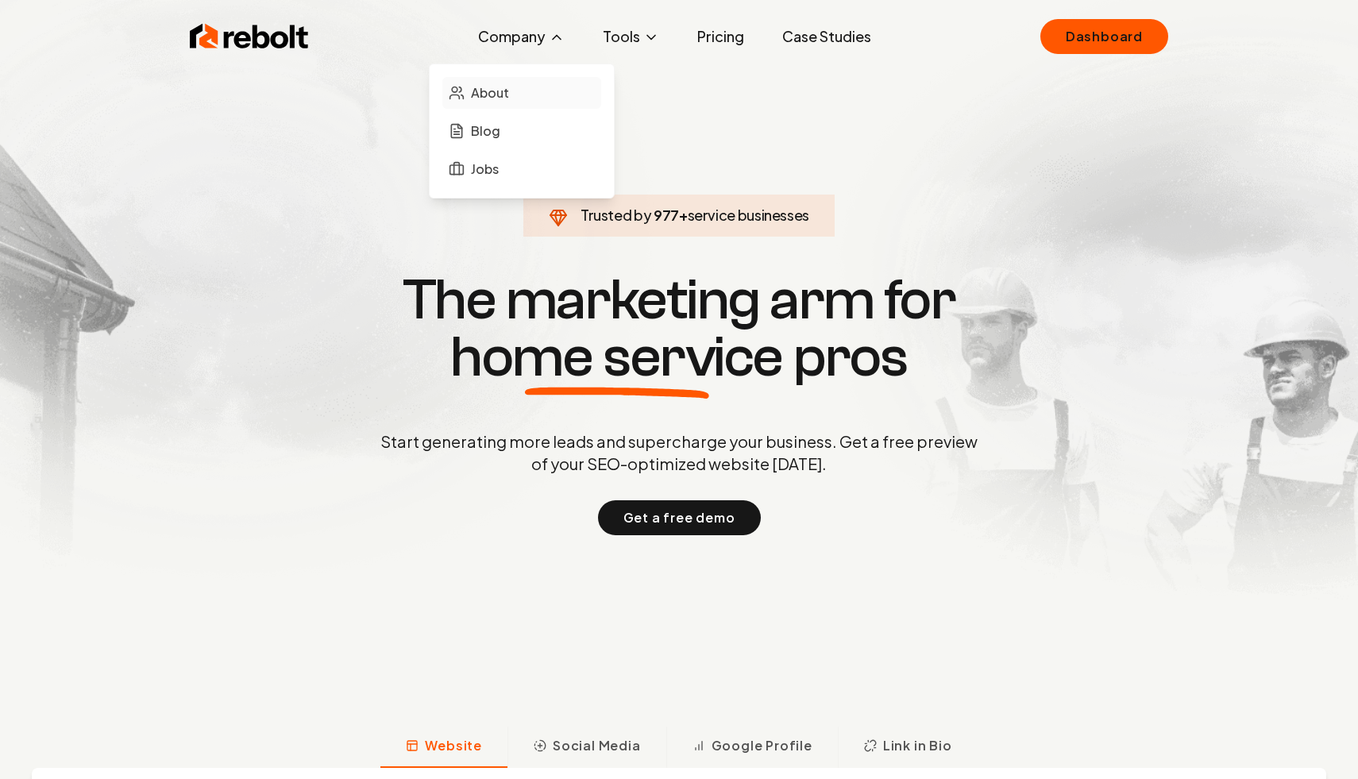
click at [498, 98] on span "About" at bounding box center [490, 92] width 38 height 19
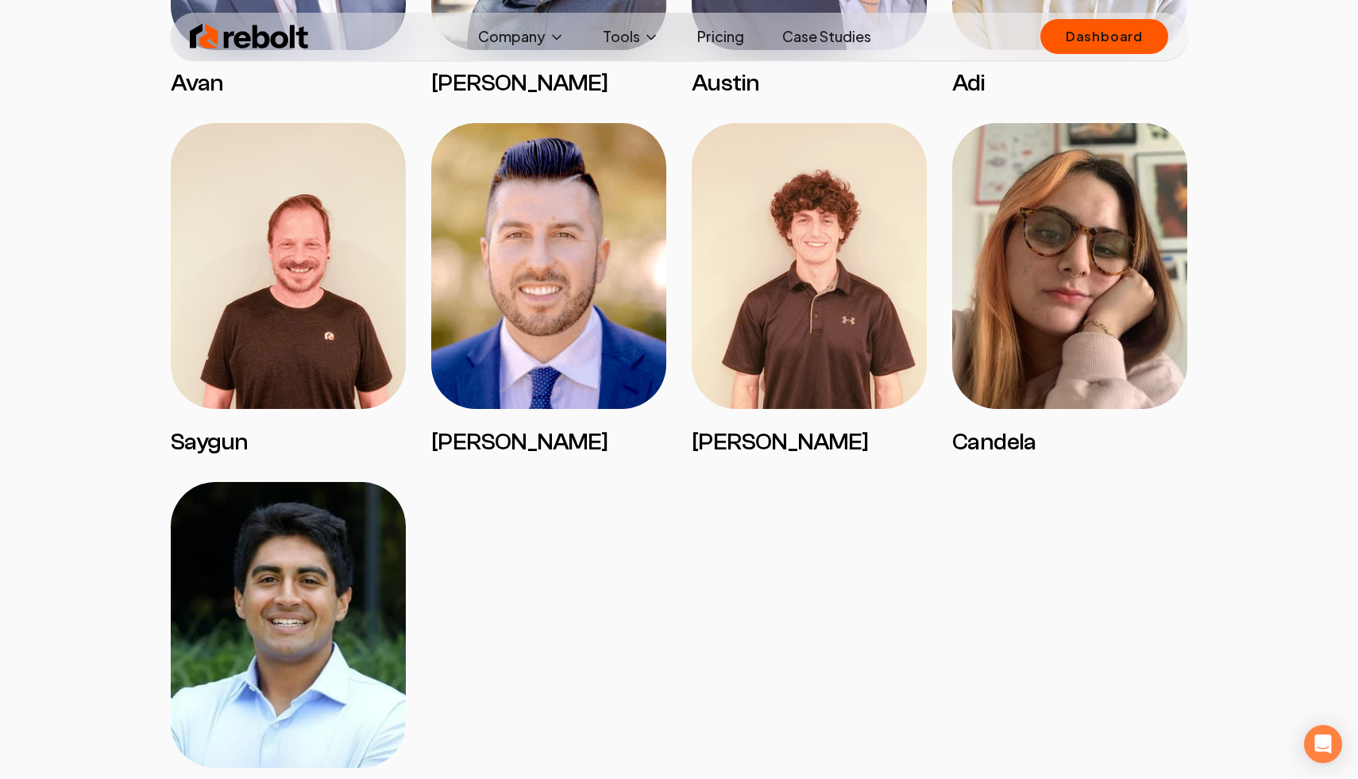
scroll to position [2848, 0]
